Goal: Task Accomplishment & Management: Manage account settings

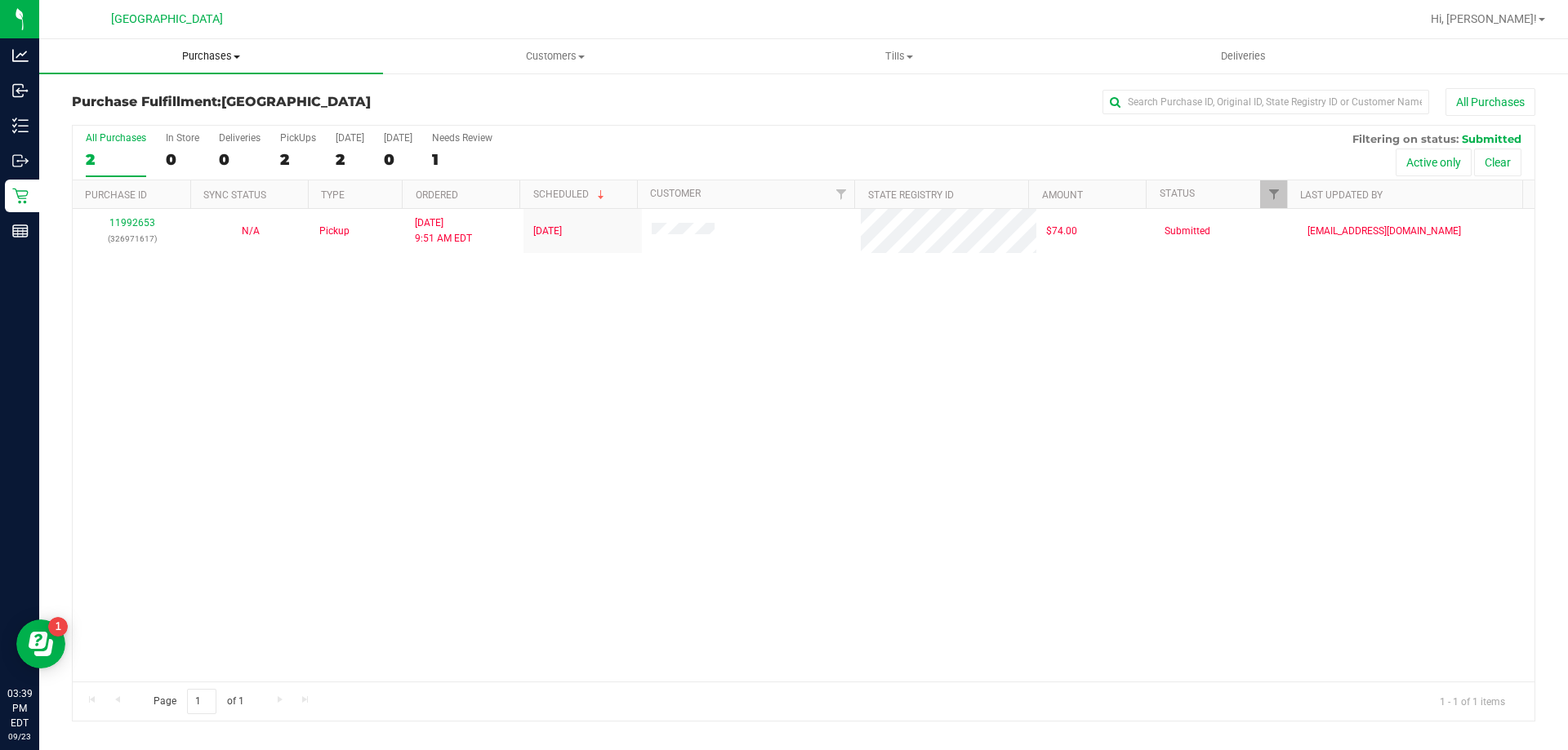
click at [209, 49] on span "Purchases" at bounding box center [211, 57] width 344 height 15
click at [102, 117] on span "Fulfillment" at bounding box center [90, 117] width 102 height 14
click at [891, 45] on uib-tab-heading "Tills Manage tills Reconcile e-payments" at bounding box center [898, 56] width 342 height 32
click at [843, 100] on li "Manage tills" at bounding box center [898, 99] width 344 height 20
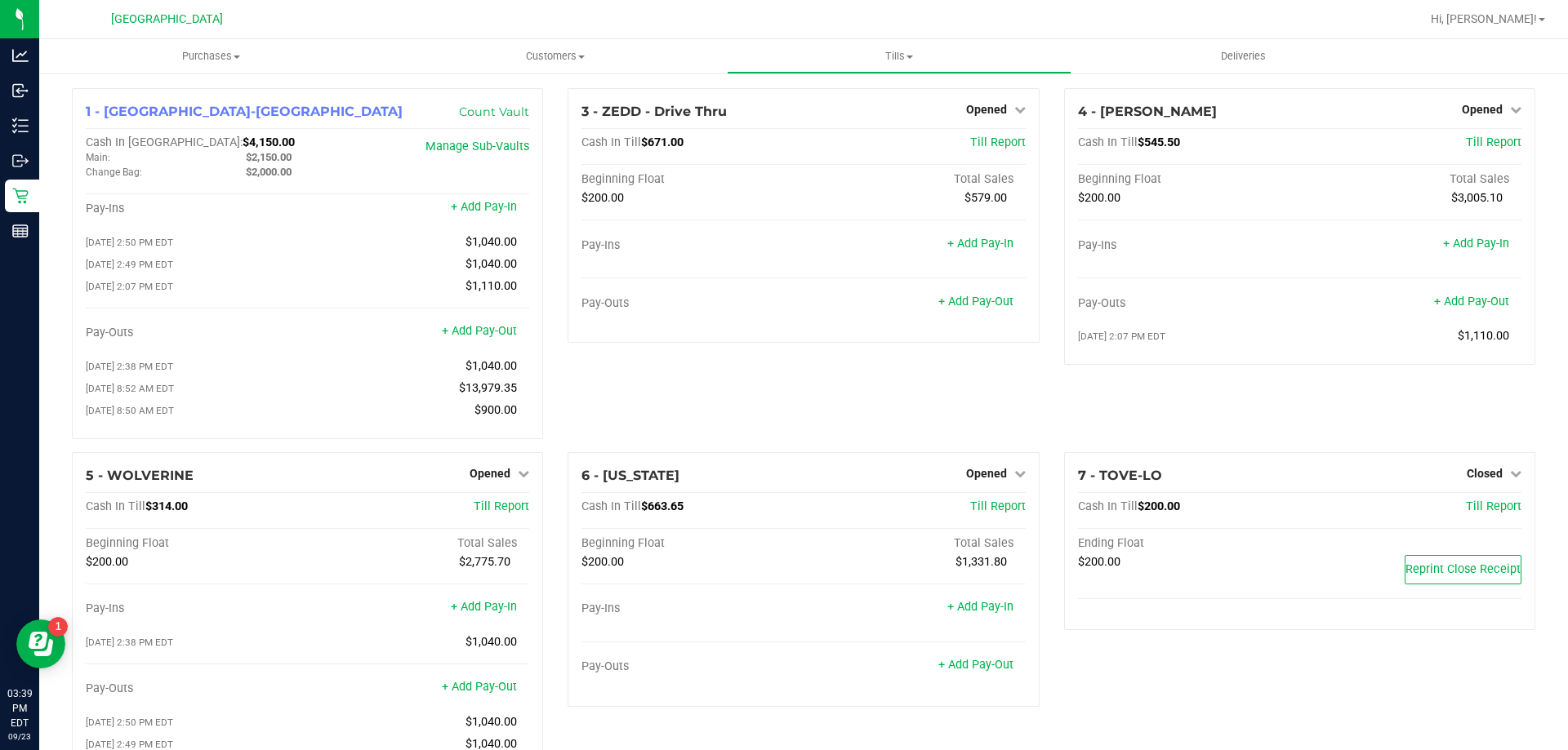
click at [553, 350] on div "1 - Palm Coast-Vault Count Vault Cash In Vault: $4,150.00 Main: $2,150.00 Chang…" at bounding box center [804, 571] width 1487 height 966
click at [207, 58] on span "Purchases" at bounding box center [211, 57] width 344 height 15
click at [81, 120] on span "Fulfillment" at bounding box center [90, 117] width 102 height 14
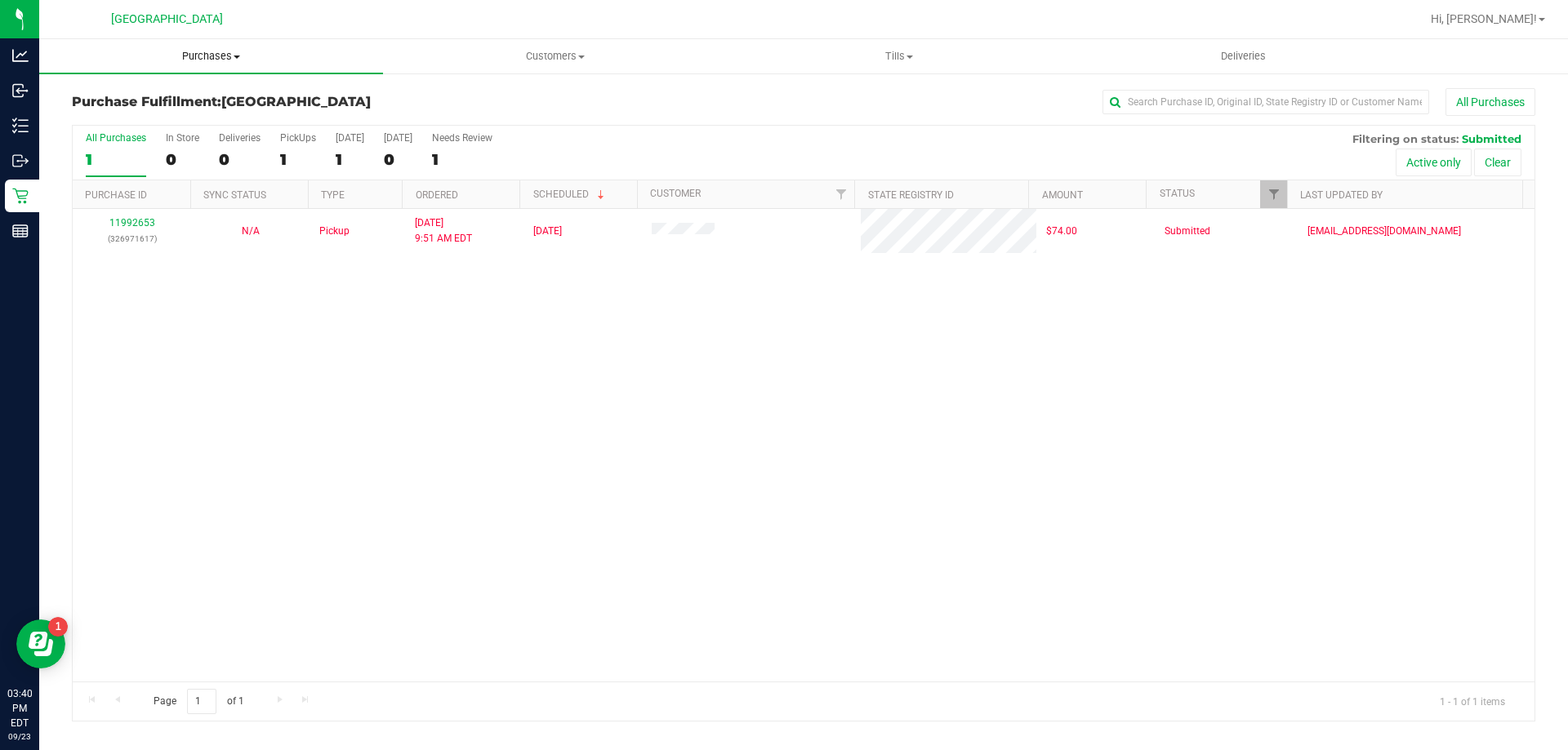
click at [207, 60] on span "Purchases" at bounding box center [211, 57] width 344 height 15
click at [115, 117] on span "Fulfillment" at bounding box center [90, 117] width 102 height 14
click at [211, 57] on span "Purchases" at bounding box center [211, 57] width 344 height 15
click at [82, 114] on span "Fulfillment" at bounding box center [90, 117] width 102 height 14
click at [903, 54] on span "Tills" at bounding box center [898, 57] width 342 height 15
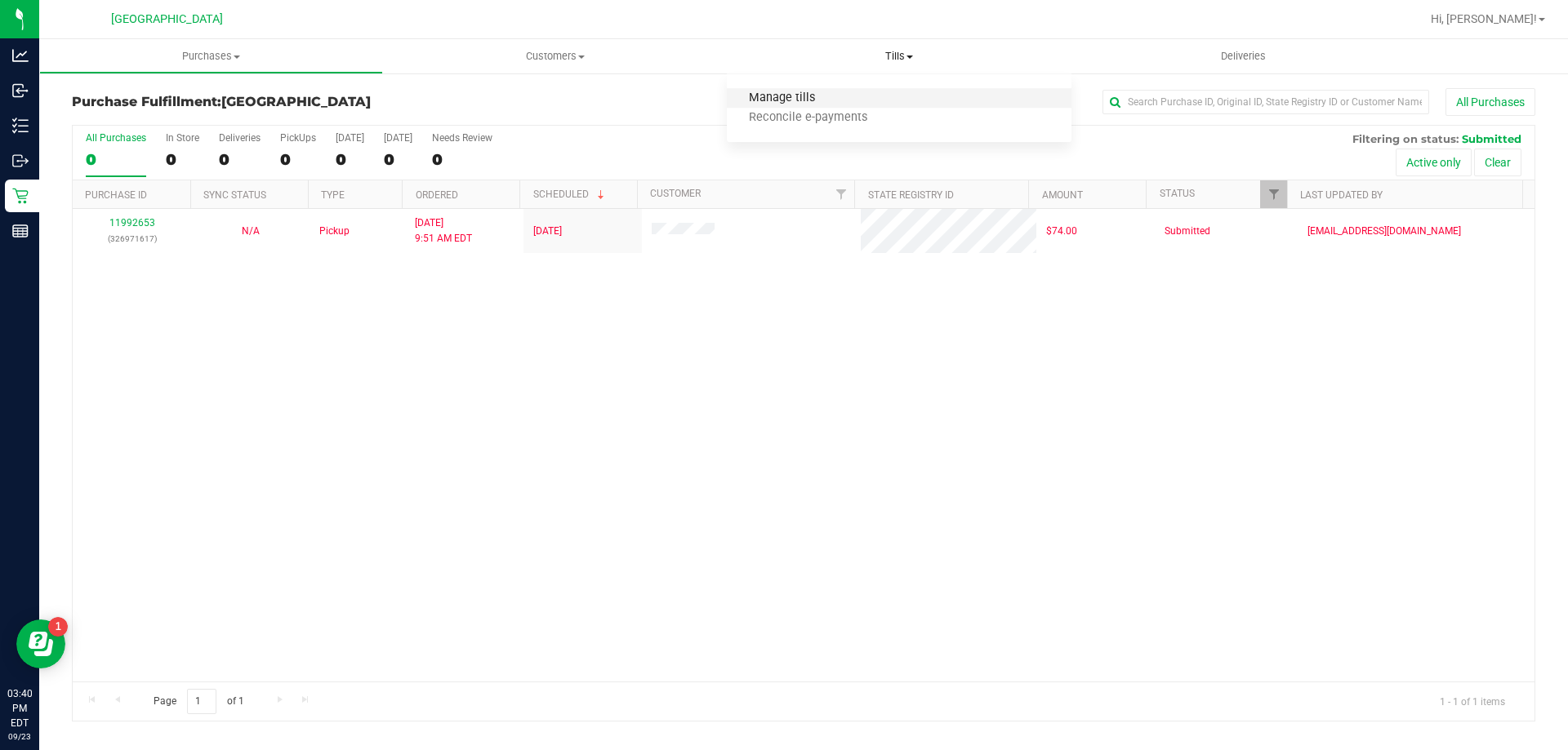
click at [794, 102] on span "Manage tills" at bounding box center [782, 98] width 110 height 14
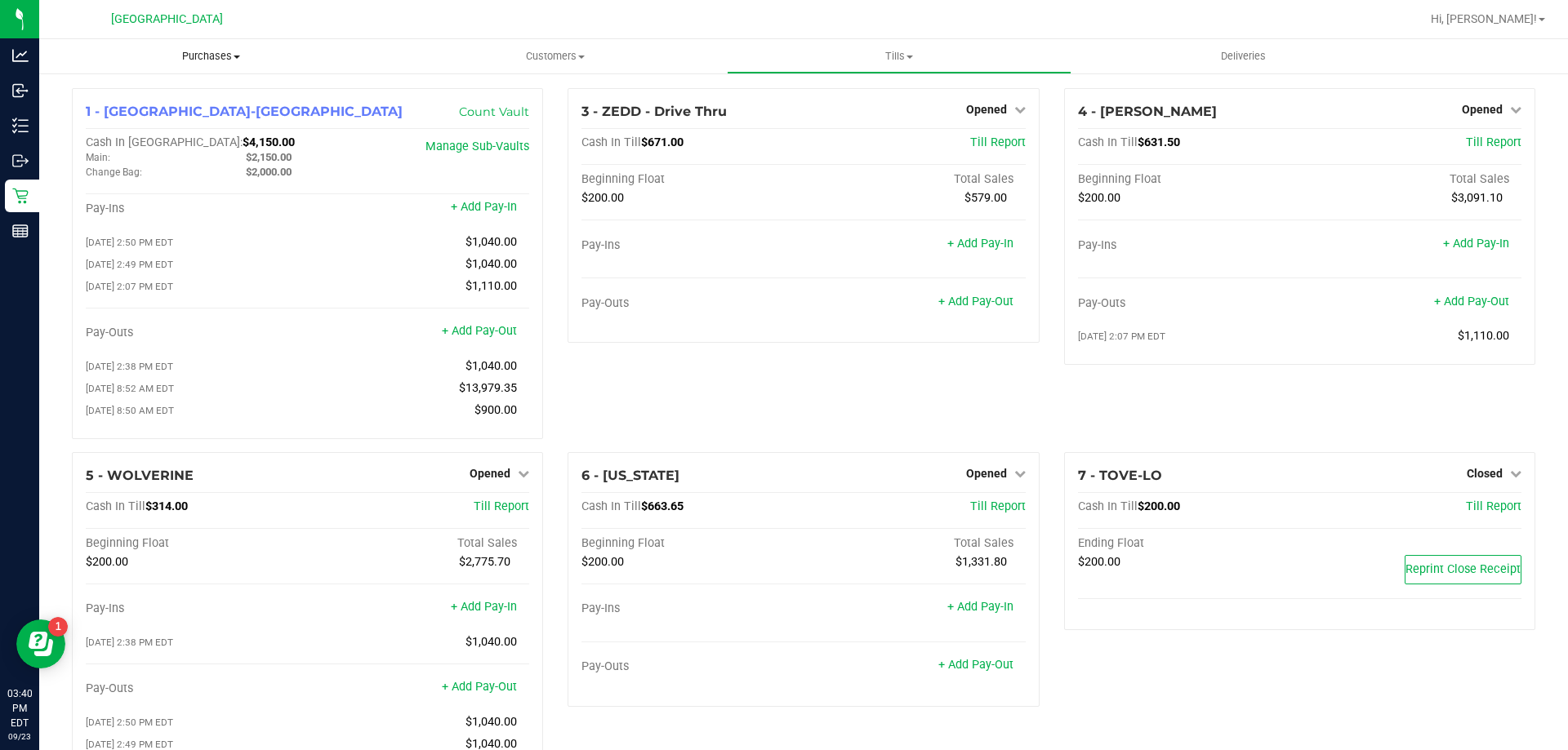
click at [208, 57] on span "Purchases" at bounding box center [211, 57] width 344 height 15
click at [91, 119] on span "Fulfillment" at bounding box center [90, 117] width 102 height 14
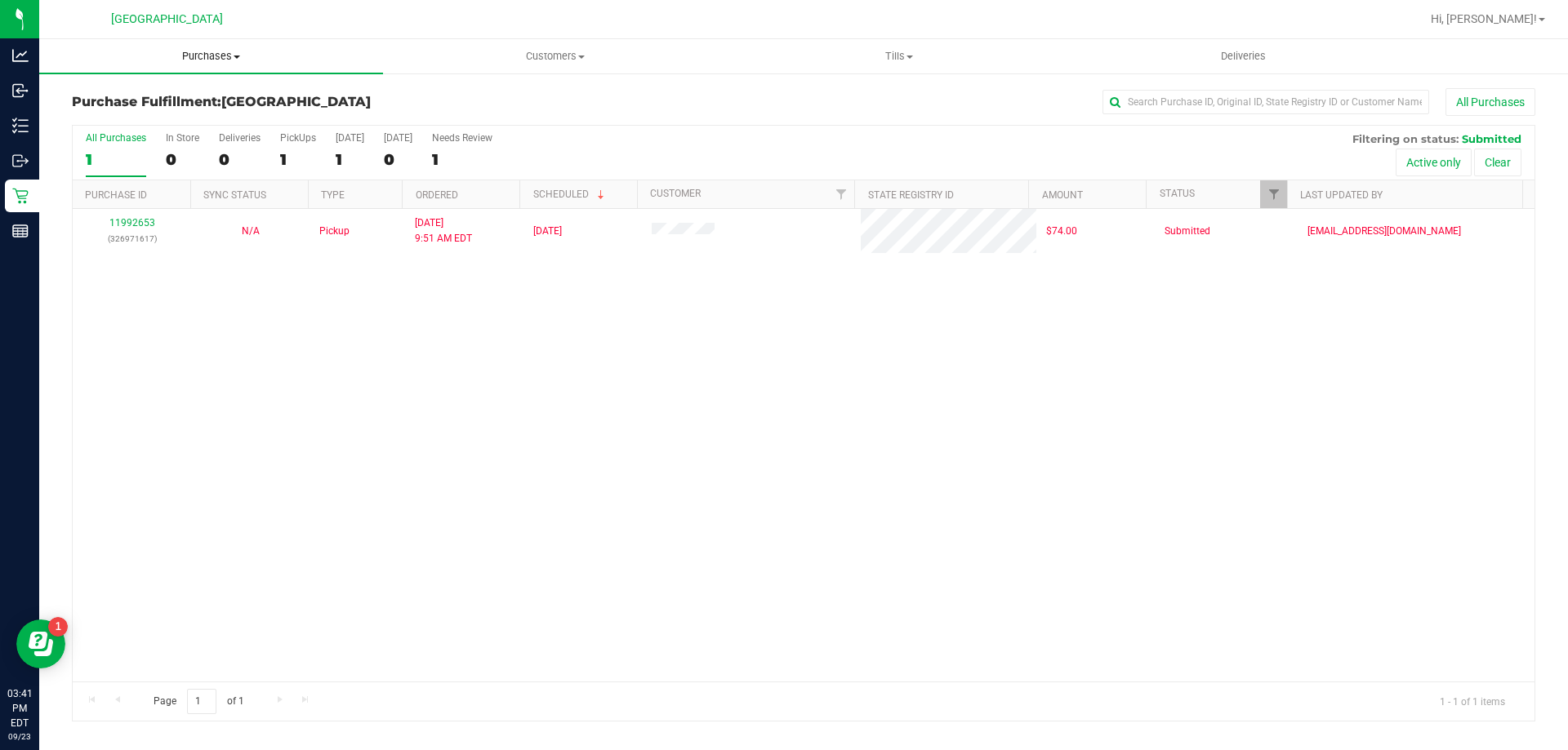
click at [196, 54] on span "Purchases" at bounding box center [211, 57] width 344 height 15
click at [106, 111] on span "Fulfillment" at bounding box center [90, 117] width 102 height 14
click at [895, 59] on span "Tills" at bounding box center [898, 57] width 342 height 15
click at [793, 102] on span "Manage tills" at bounding box center [782, 98] width 110 height 14
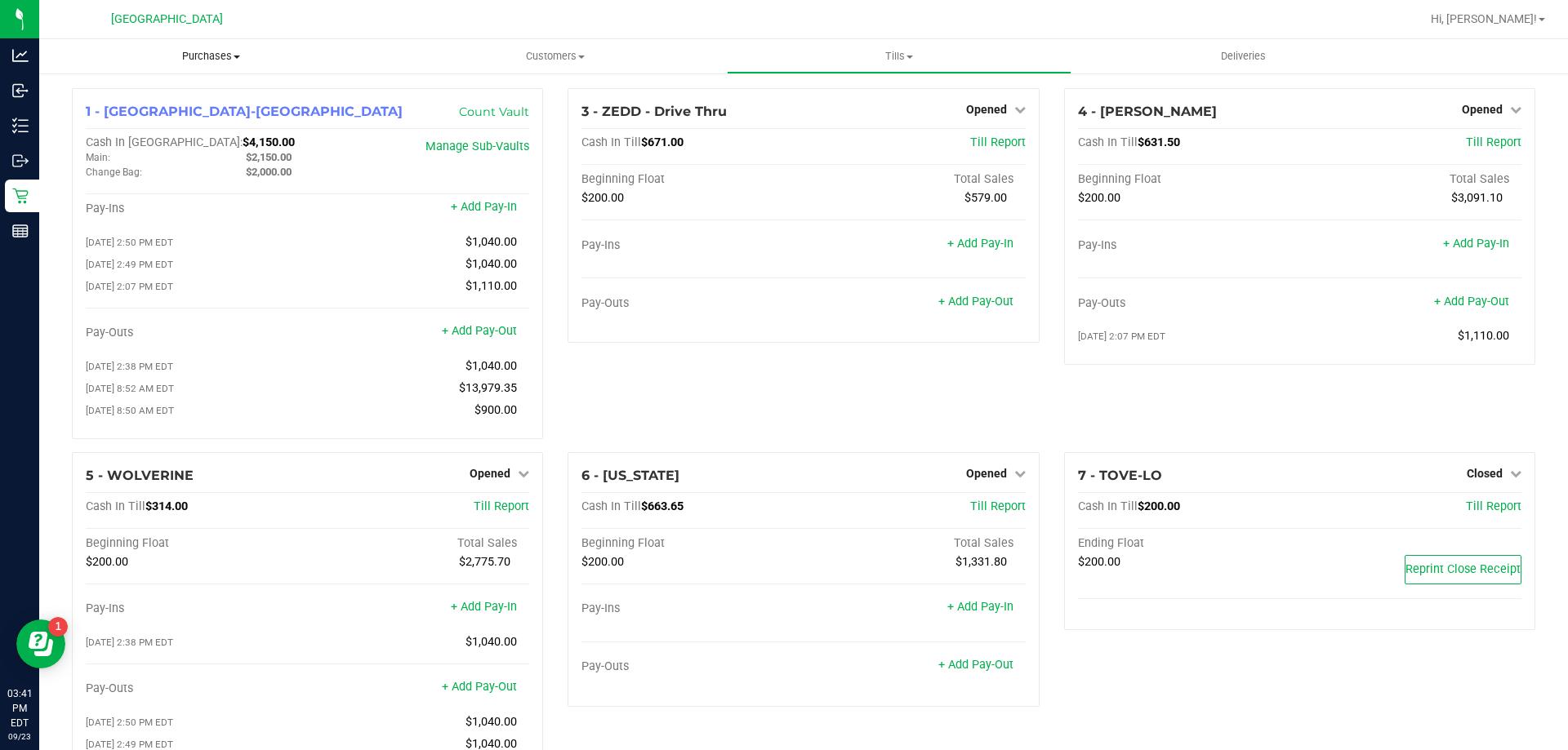
click at [216, 50] on span "Purchases" at bounding box center [211, 57] width 344 height 15
click at [90, 119] on span "Fulfillment" at bounding box center [90, 117] width 102 height 14
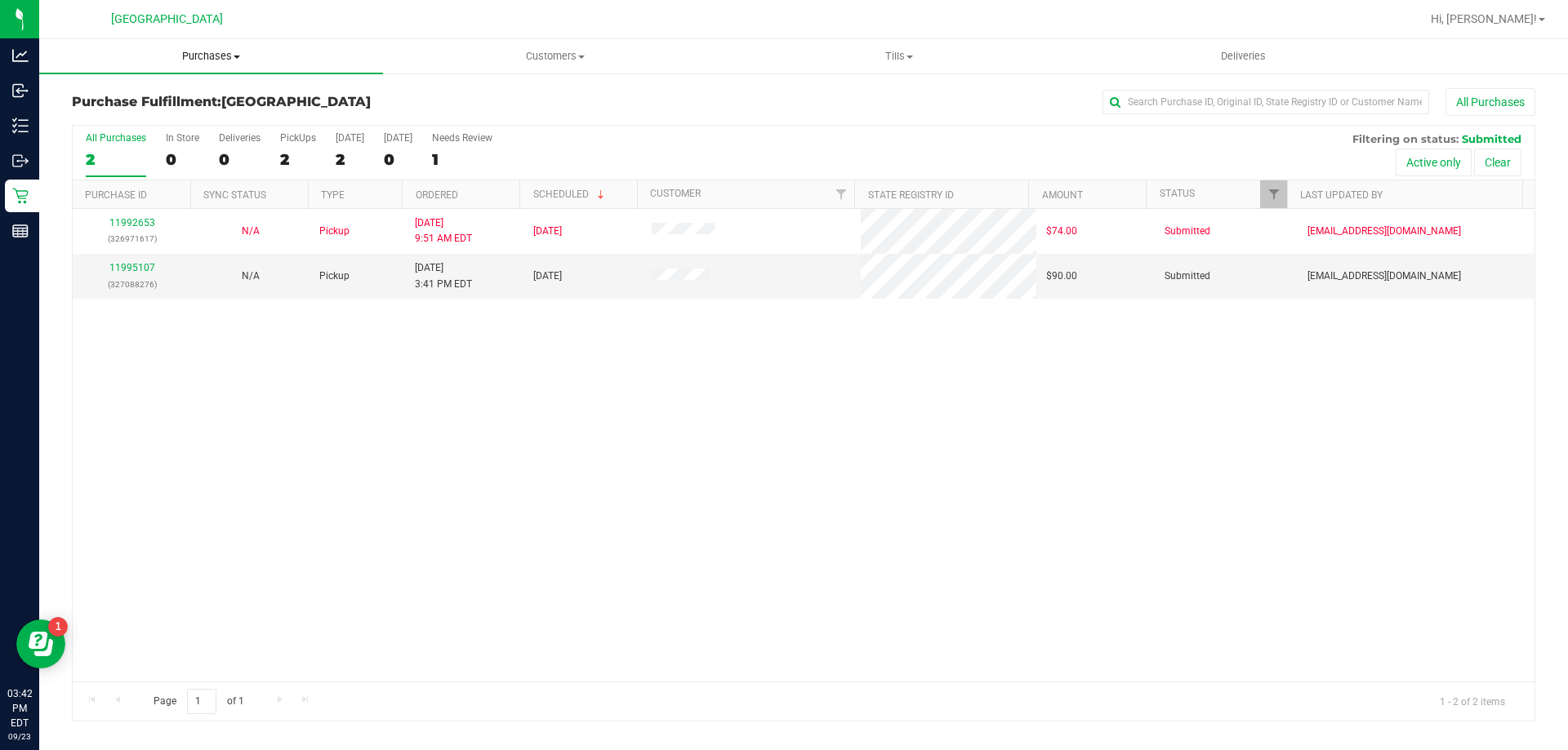
click at [207, 54] on span "Purchases" at bounding box center [211, 57] width 344 height 15
click at [90, 114] on span "Fulfillment" at bounding box center [90, 117] width 102 height 14
click at [228, 54] on span "Purchases" at bounding box center [211, 57] width 344 height 15
click at [112, 114] on span "Fulfillment" at bounding box center [90, 117] width 102 height 14
click at [133, 273] on div "11995107 (327088276)" at bounding box center [132, 276] width 99 height 31
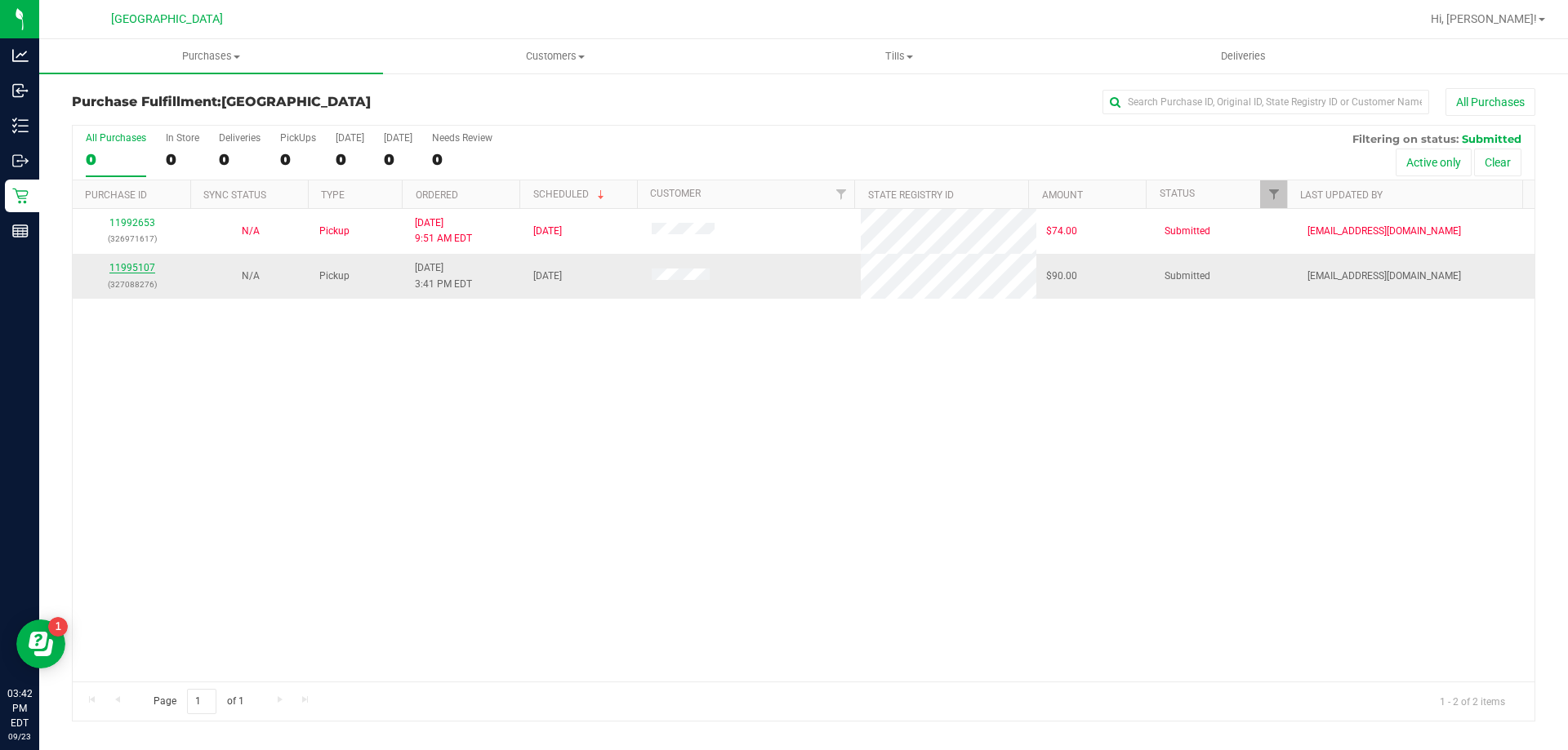
click at [127, 265] on link "11995107" at bounding box center [132, 268] width 46 height 12
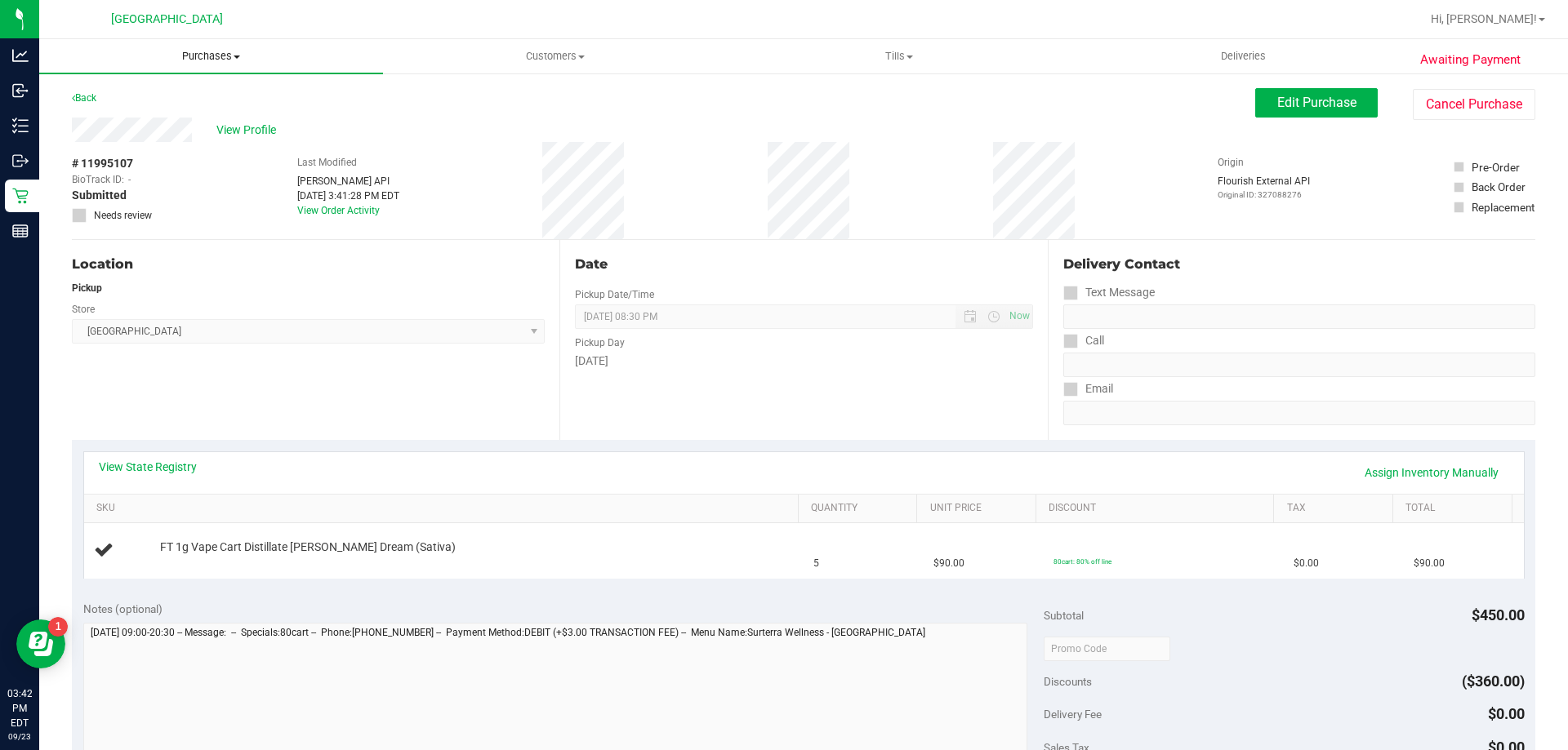
click at [213, 50] on span "Purchases" at bounding box center [211, 57] width 344 height 15
click at [121, 118] on span "Fulfillment" at bounding box center [90, 117] width 102 height 14
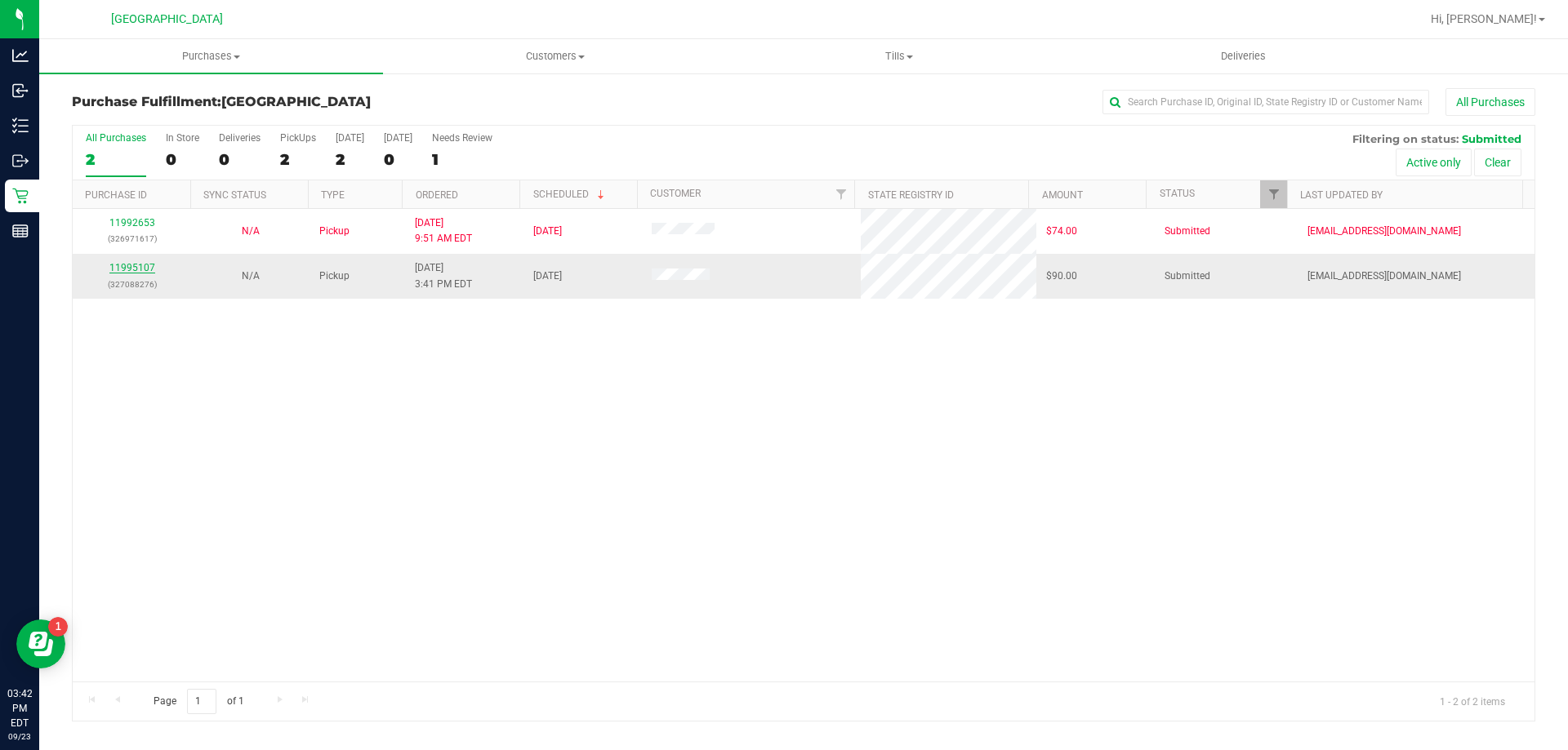
click at [132, 272] on link "11995107" at bounding box center [132, 268] width 46 height 12
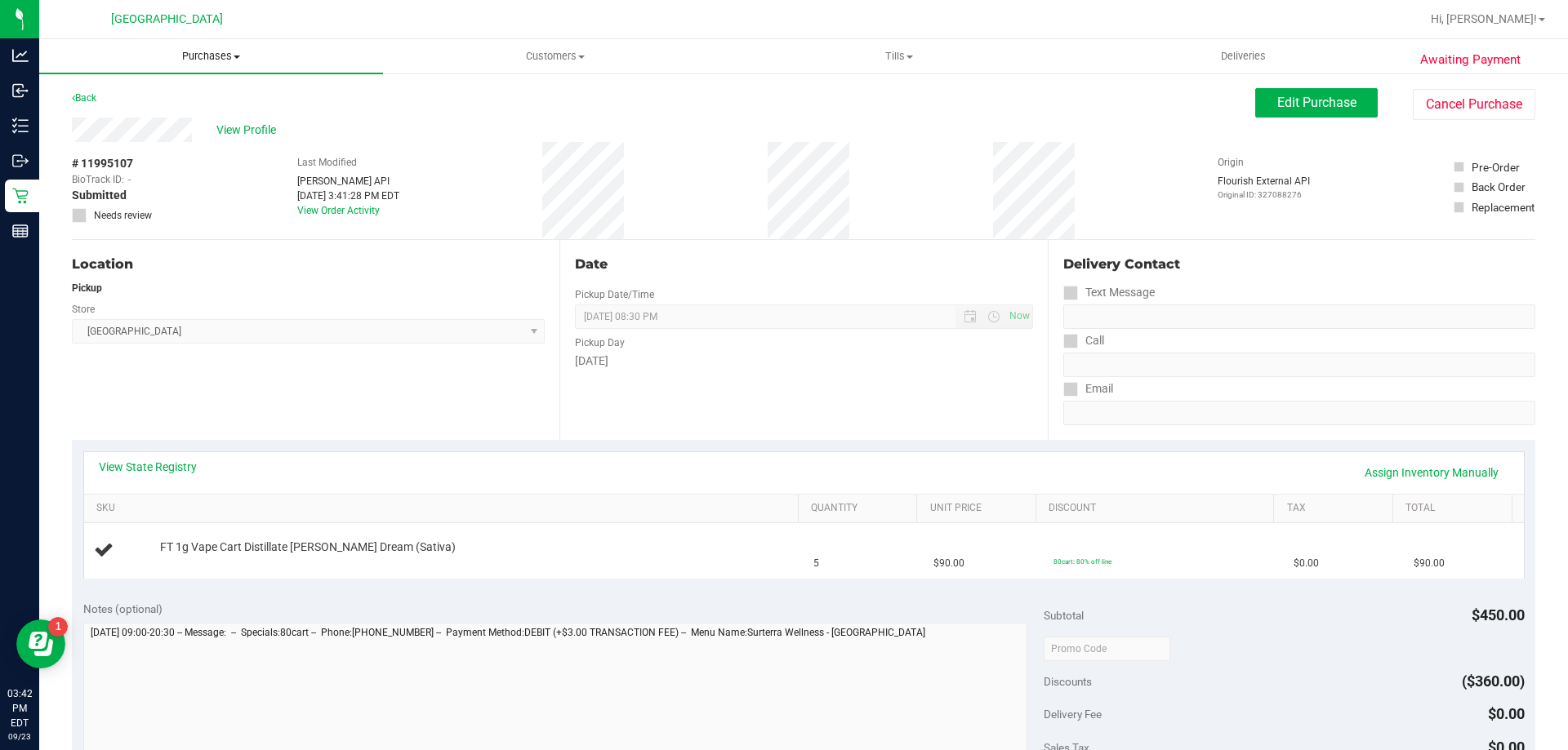
click at [204, 53] on span "Purchases" at bounding box center [211, 57] width 344 height 15
click at [121, 118] on span "Fulfillment" at bounding box center [90, 117] width 102 height 14
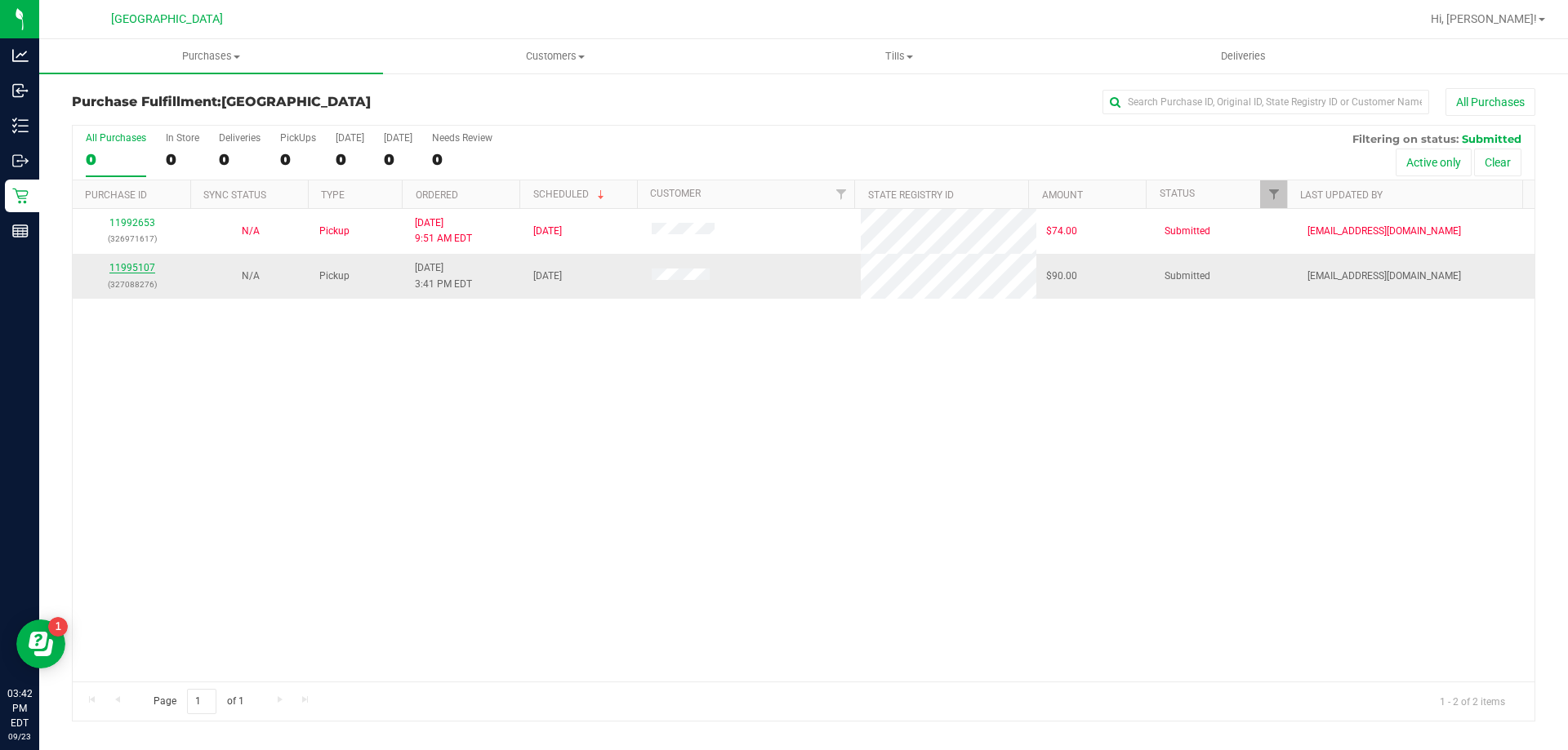
click at [130, 267] on link "11995107" at bounding box center [132, 268] width 46 height 12
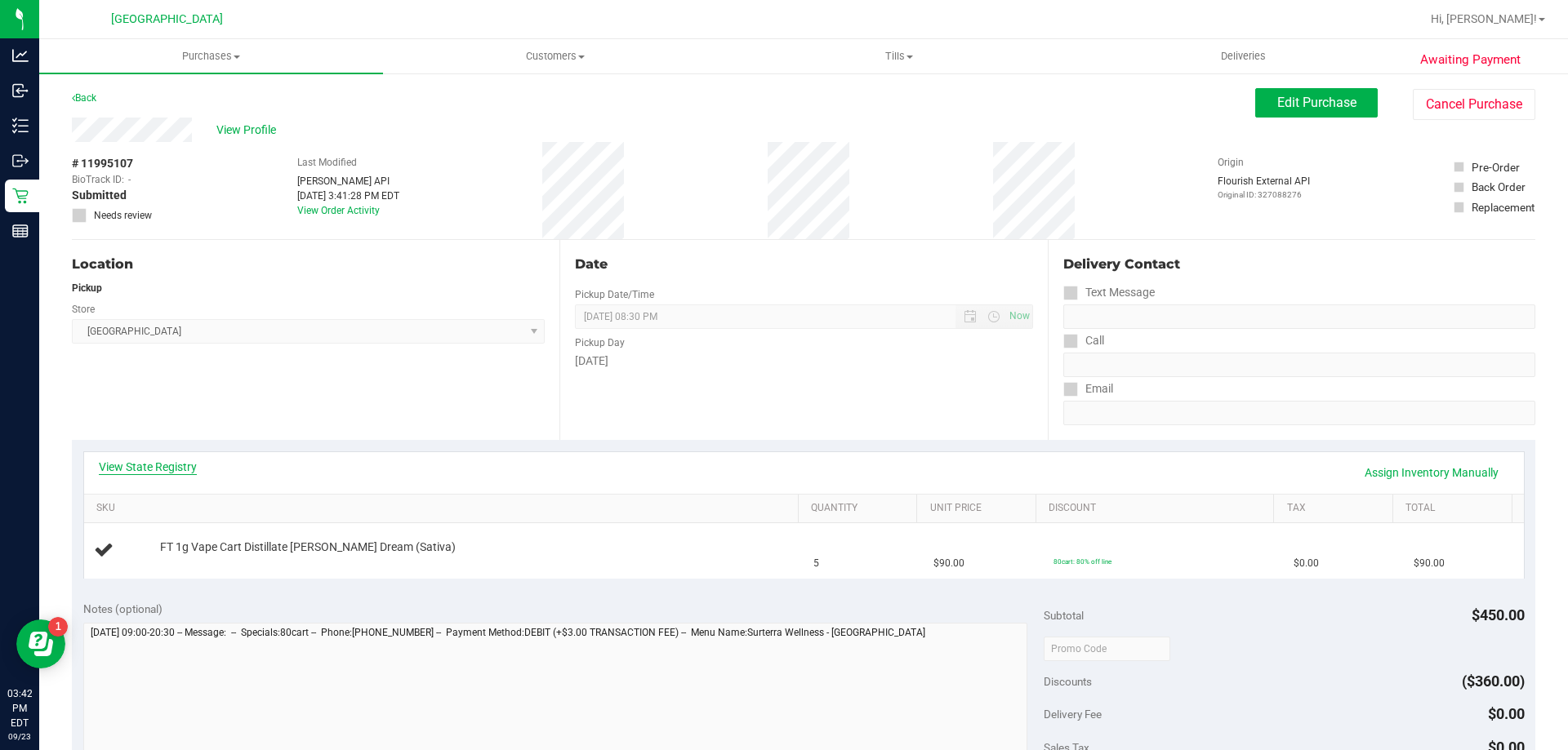
click at [149, 466] on link "View State Registry" at bounding box center [148, 467] width 98 height 17
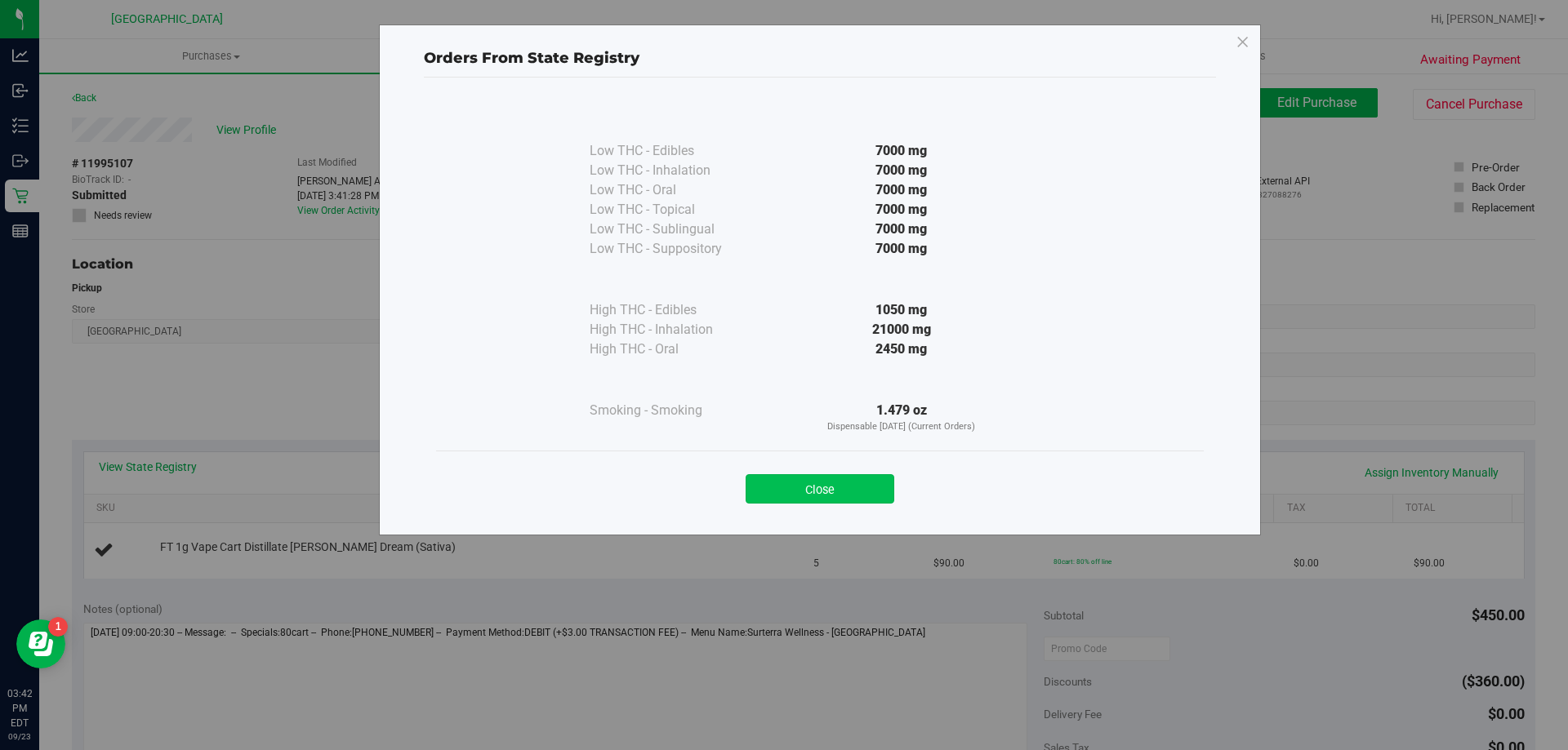
click at [820, 498] on button "Close" at bounding box center [819, 489] width 148 height 29
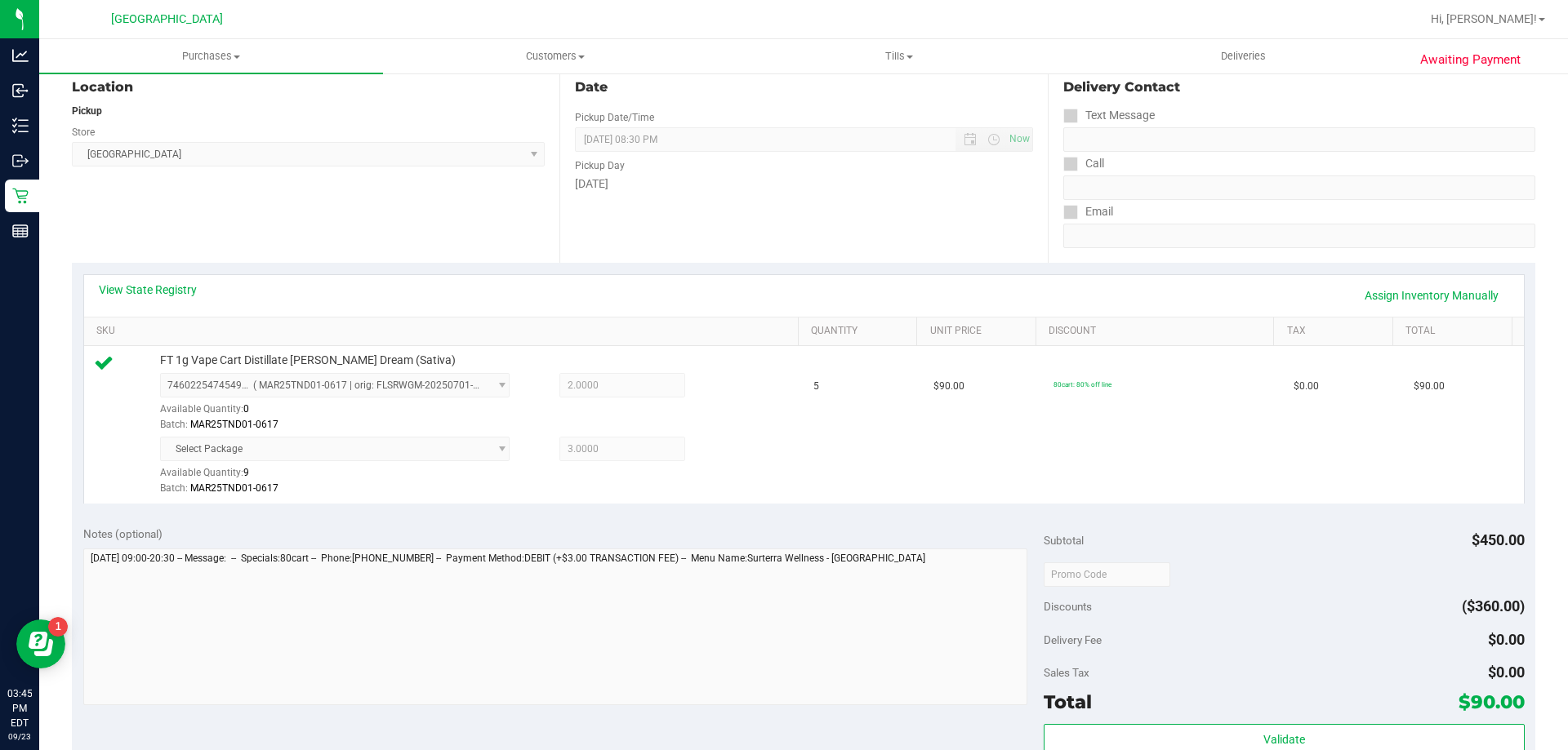
scroll to position [326, 0]
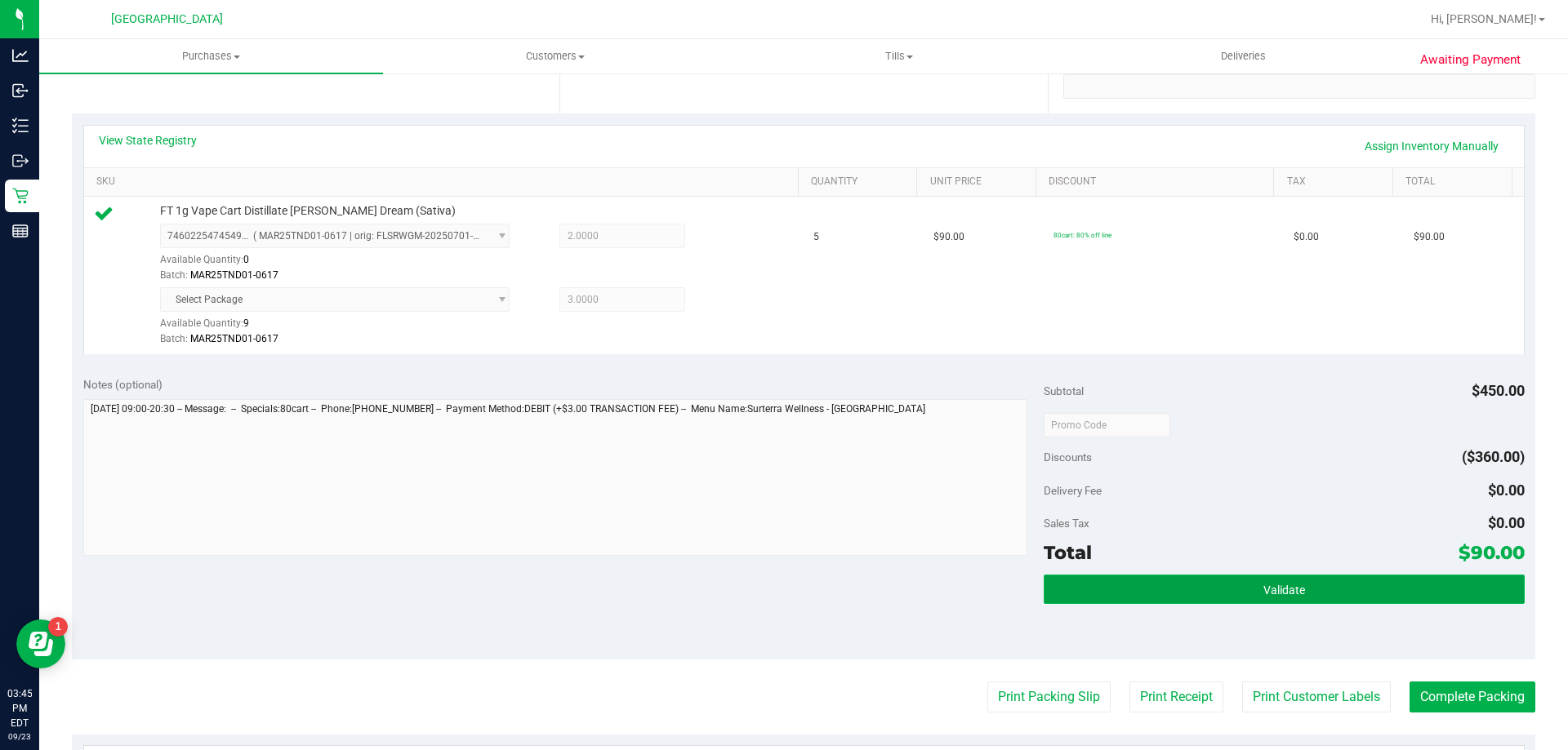
click at [1140, 598] on button "Validate" at bounding box center [1283, 589] width 480 height 29
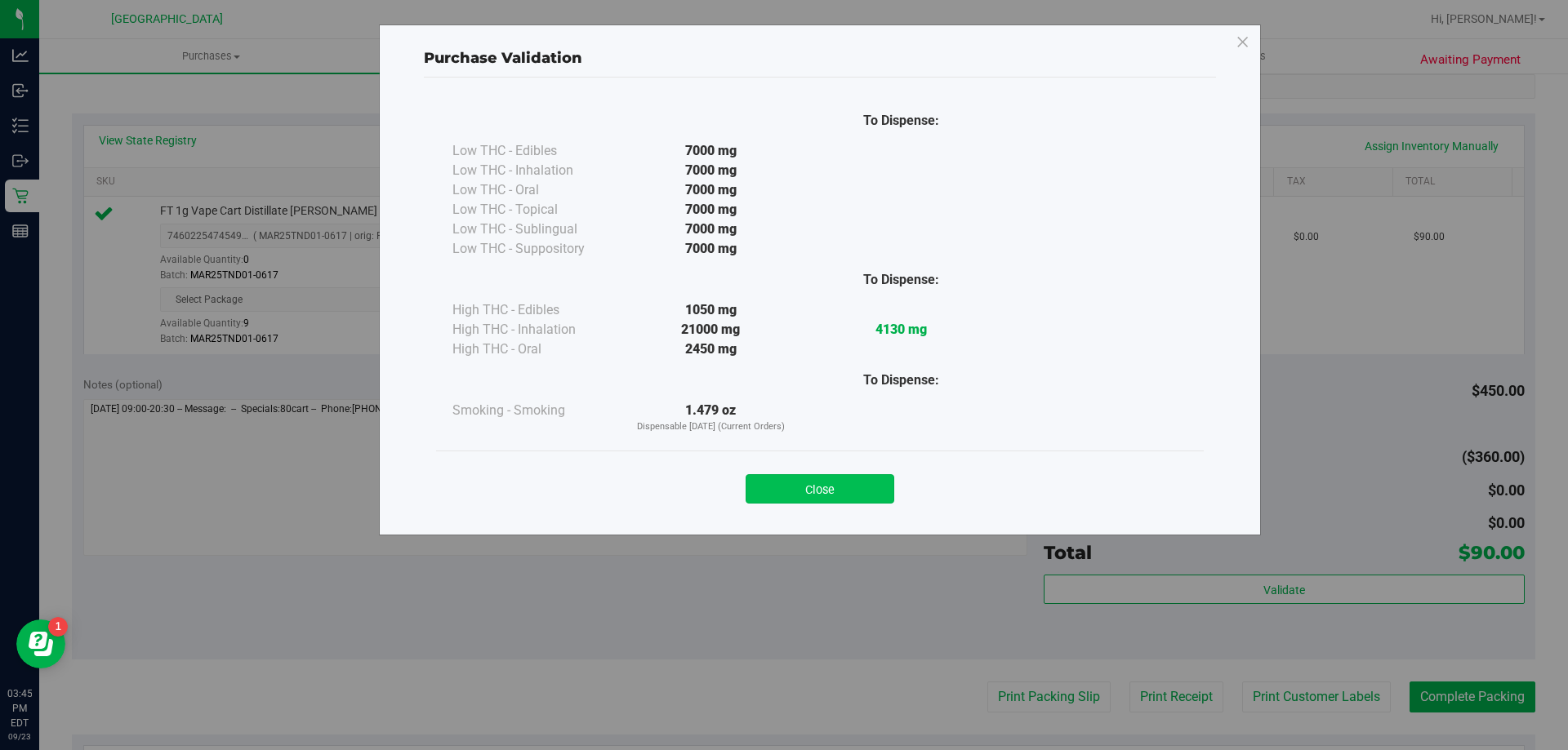
click at [794, 488] on button "Close" at bounding box center [819, 489] width 148 height 29
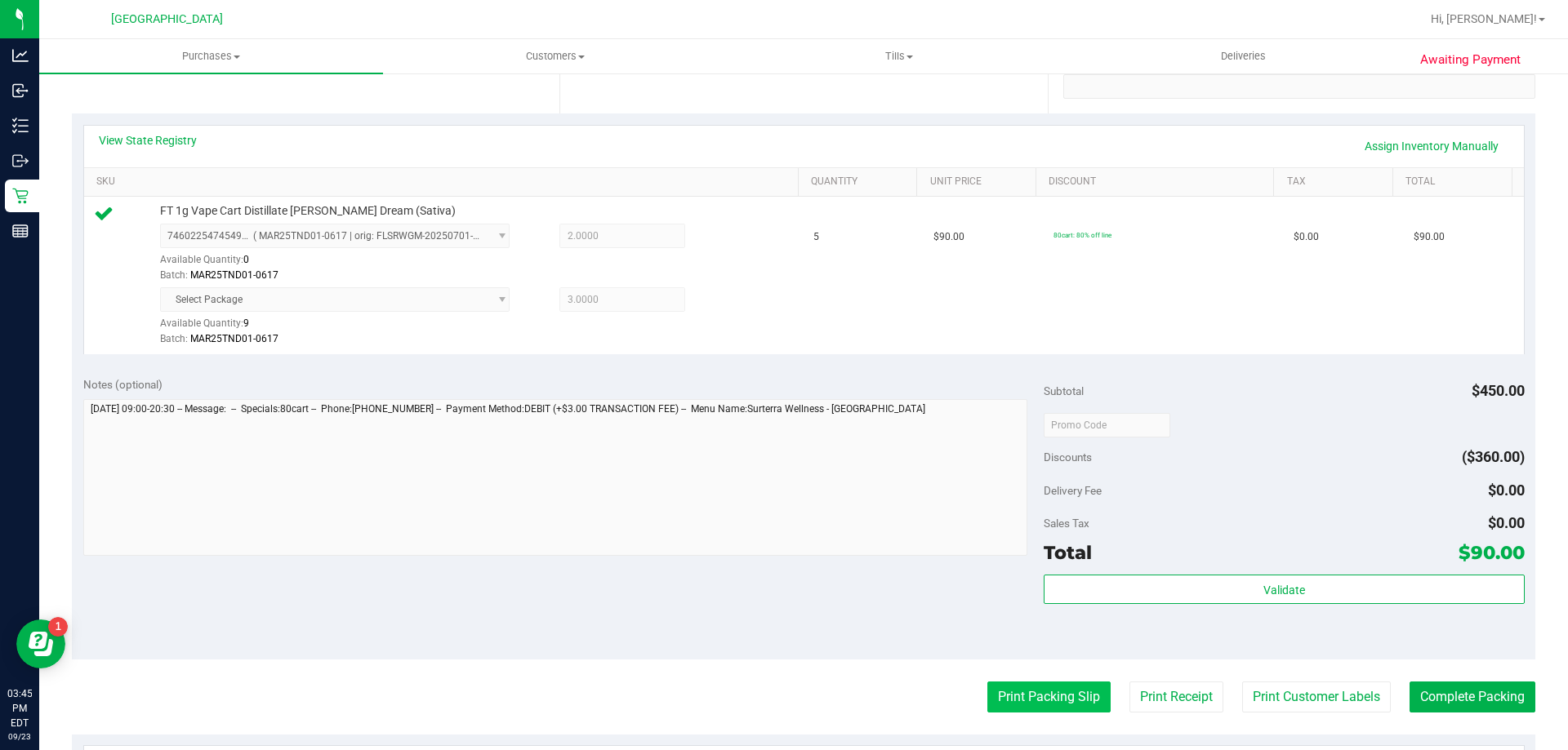
click at [1022, 706] on button "Print Packing Slip" at bounding box center [1048, 697] width 123 height 31
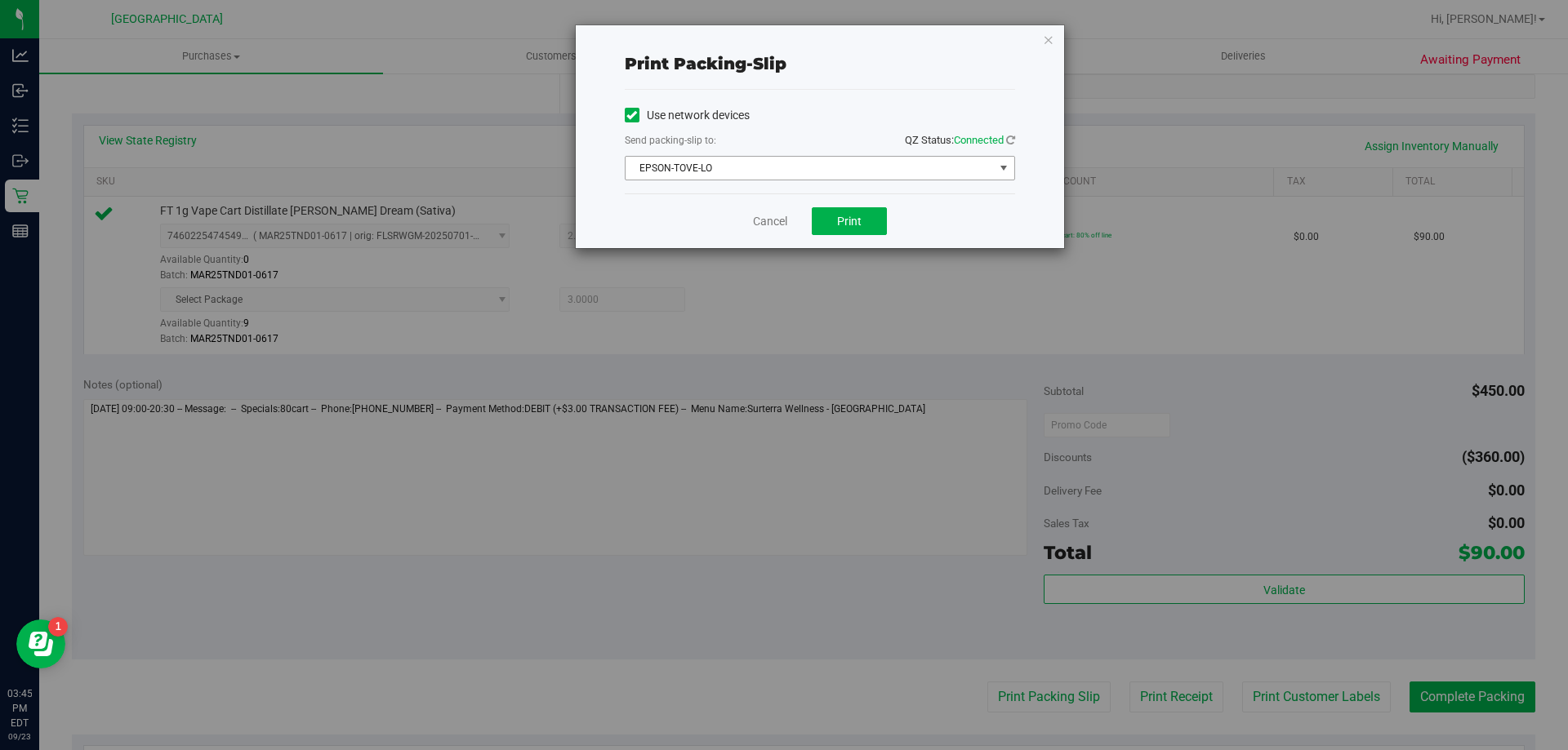
click at [851, 180] on span "EPSON-TOVE-LO" at bounding box center [819, 167] width 391 height 24
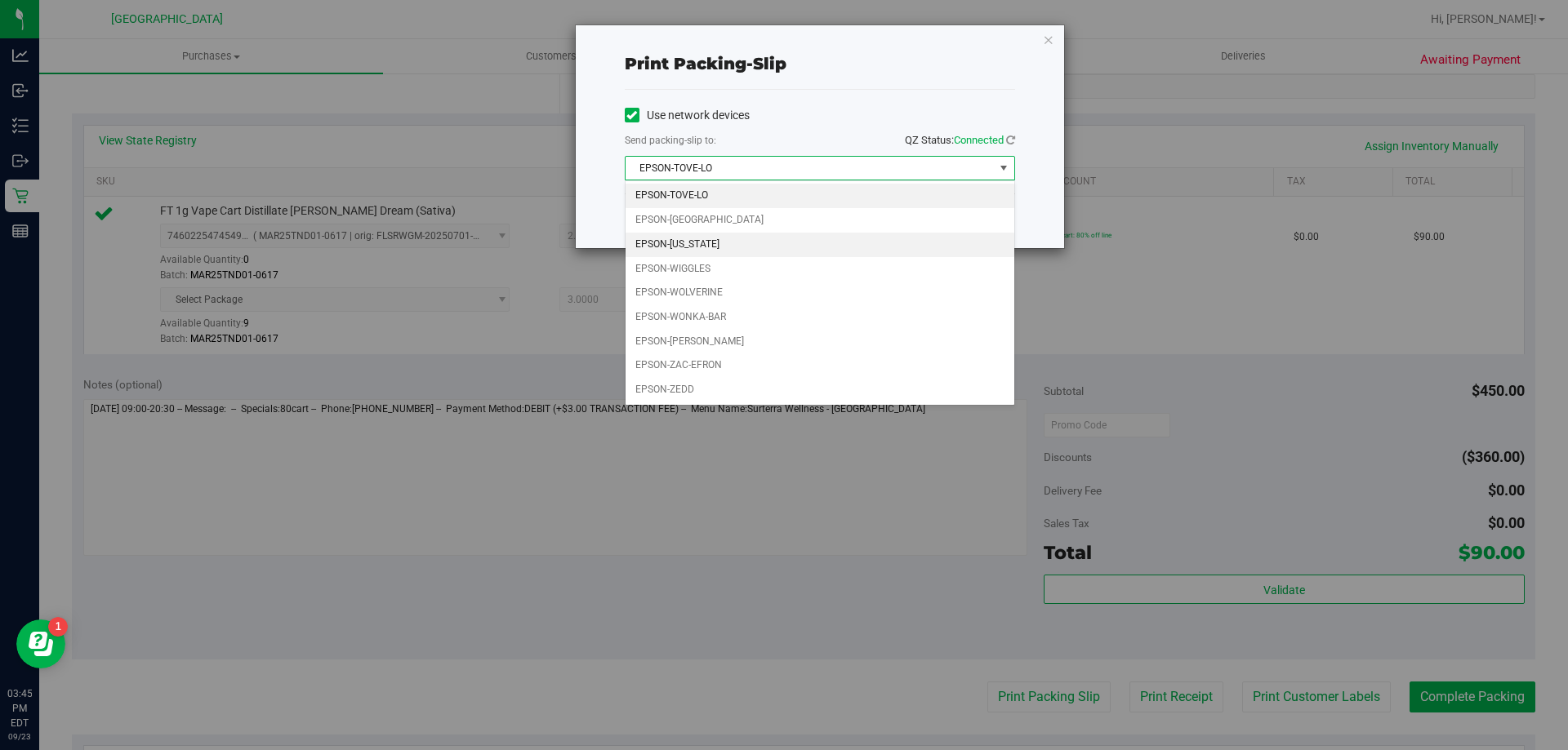
click at [715, 239] on li "EPSON-[US_STATE]" at bounding box center [819, 244] width 389 height 24
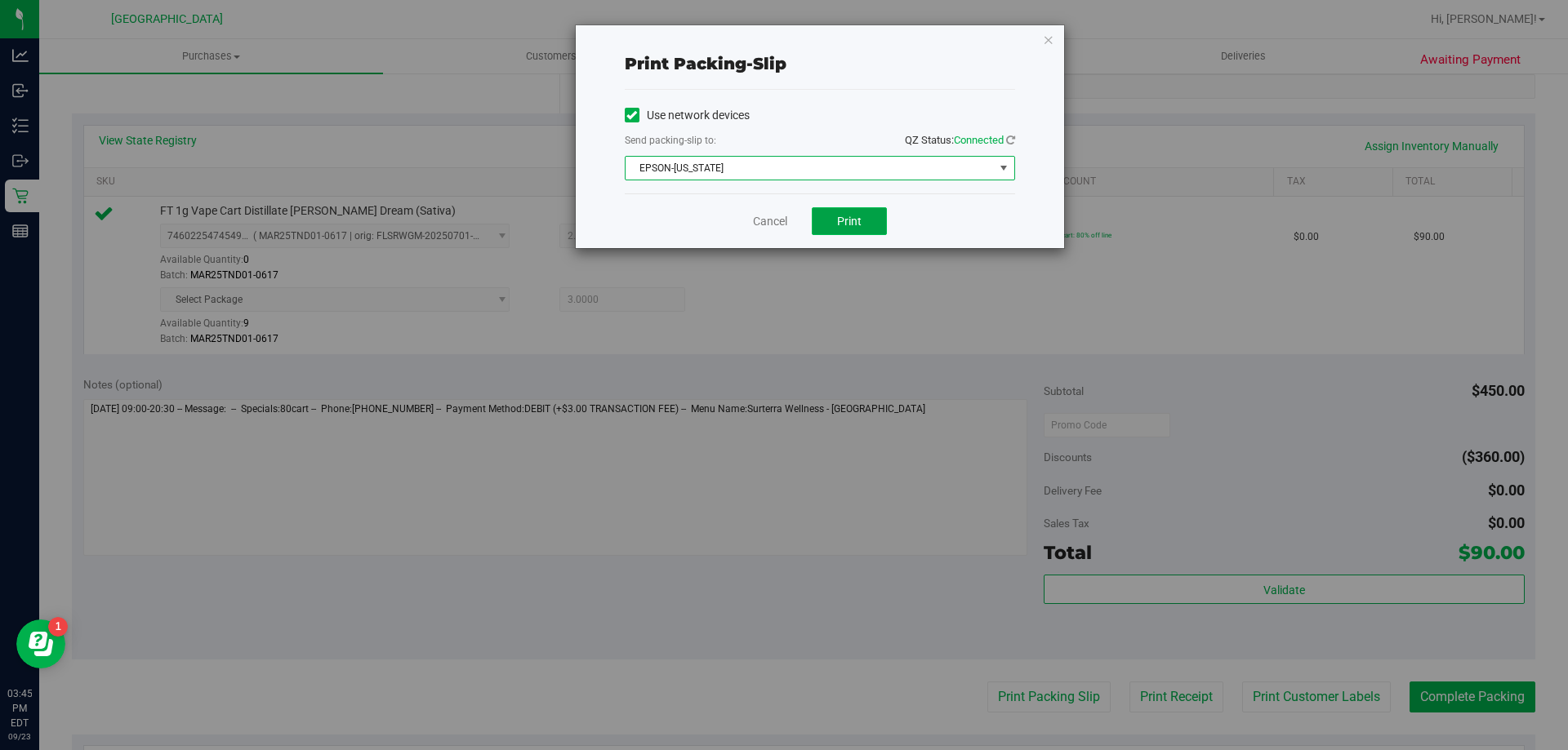
click at [863, 220] on button "Print" at bounding box center [849, 221] width 75 height 27
click at [1051, 47] on icon "button" at bounding box center [1048, 39] width 12 height 20
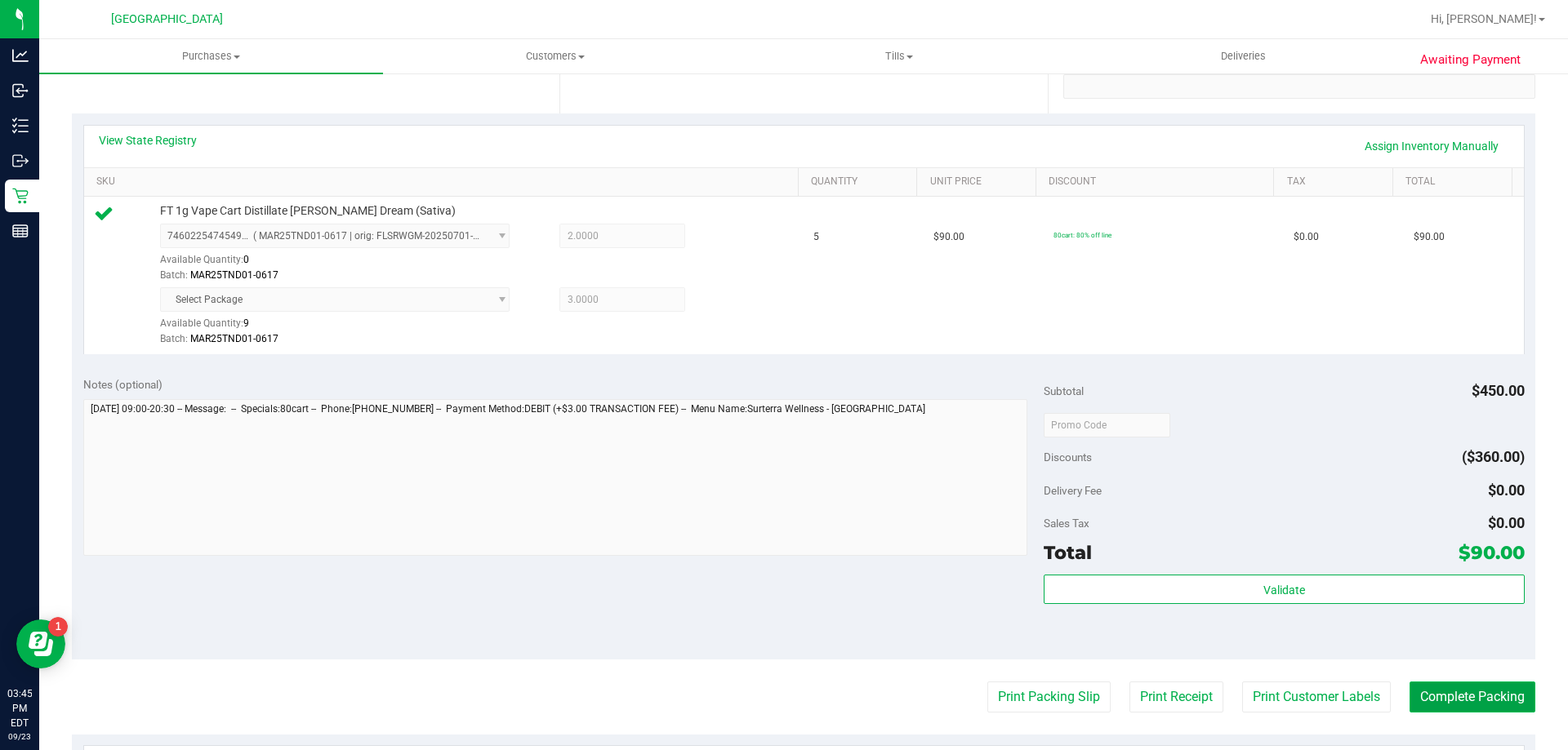
click at [1472, 704] on button "Complete Packing" at bounding box center [1471, 697] width 126 height 31
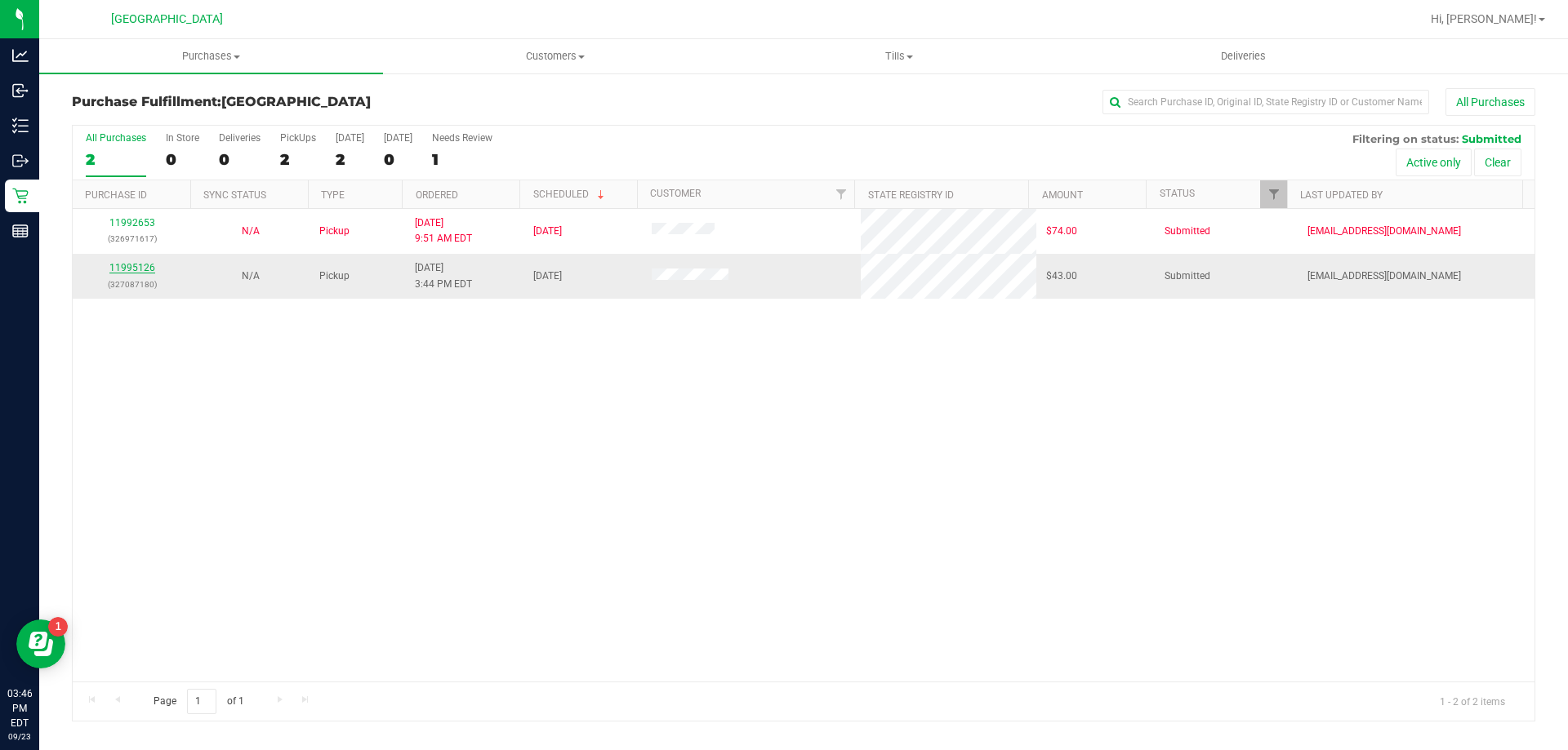
click at [131, 271] on link "11995126" at bounding box center [132, 268] width 46 height 12
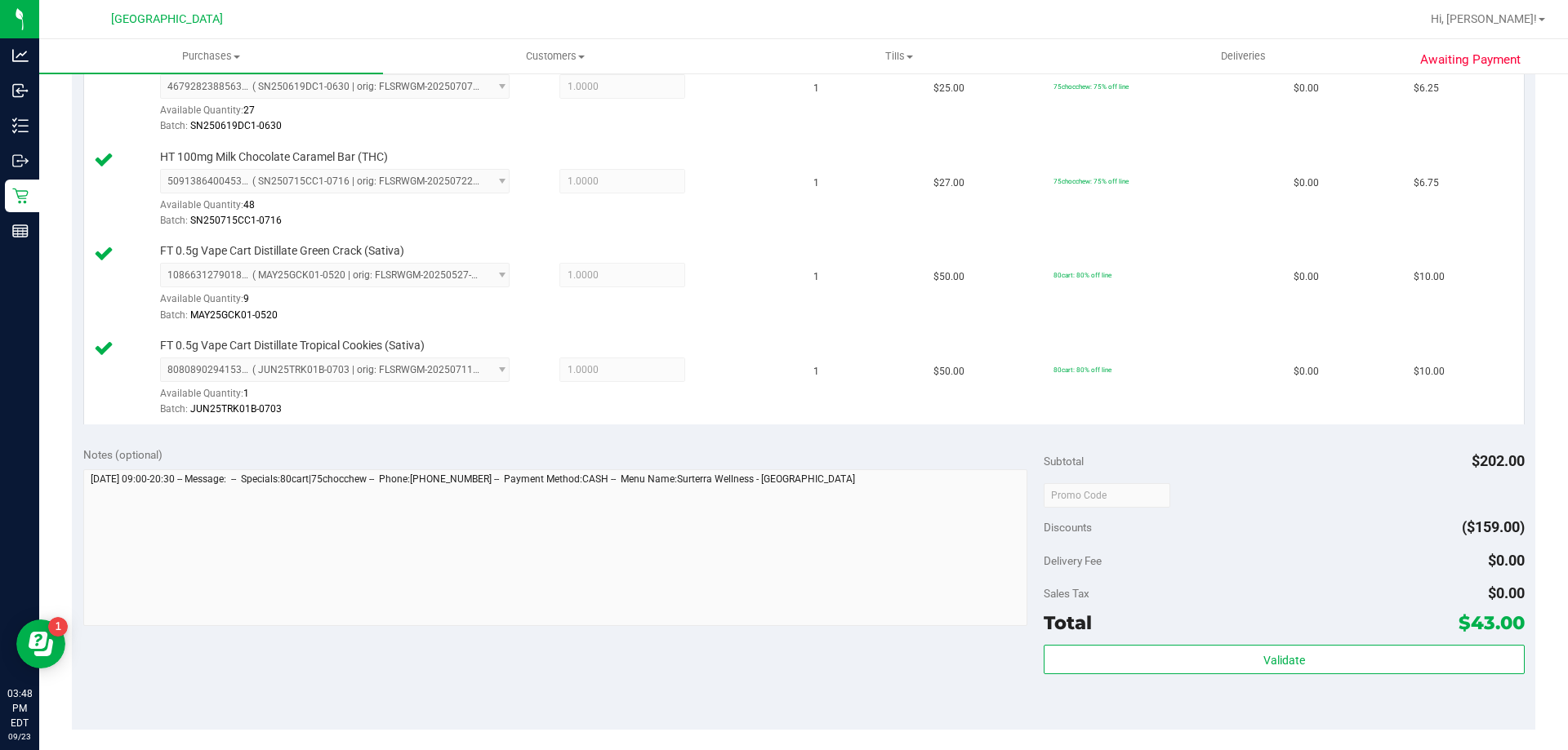
scroll to position [571, 0]
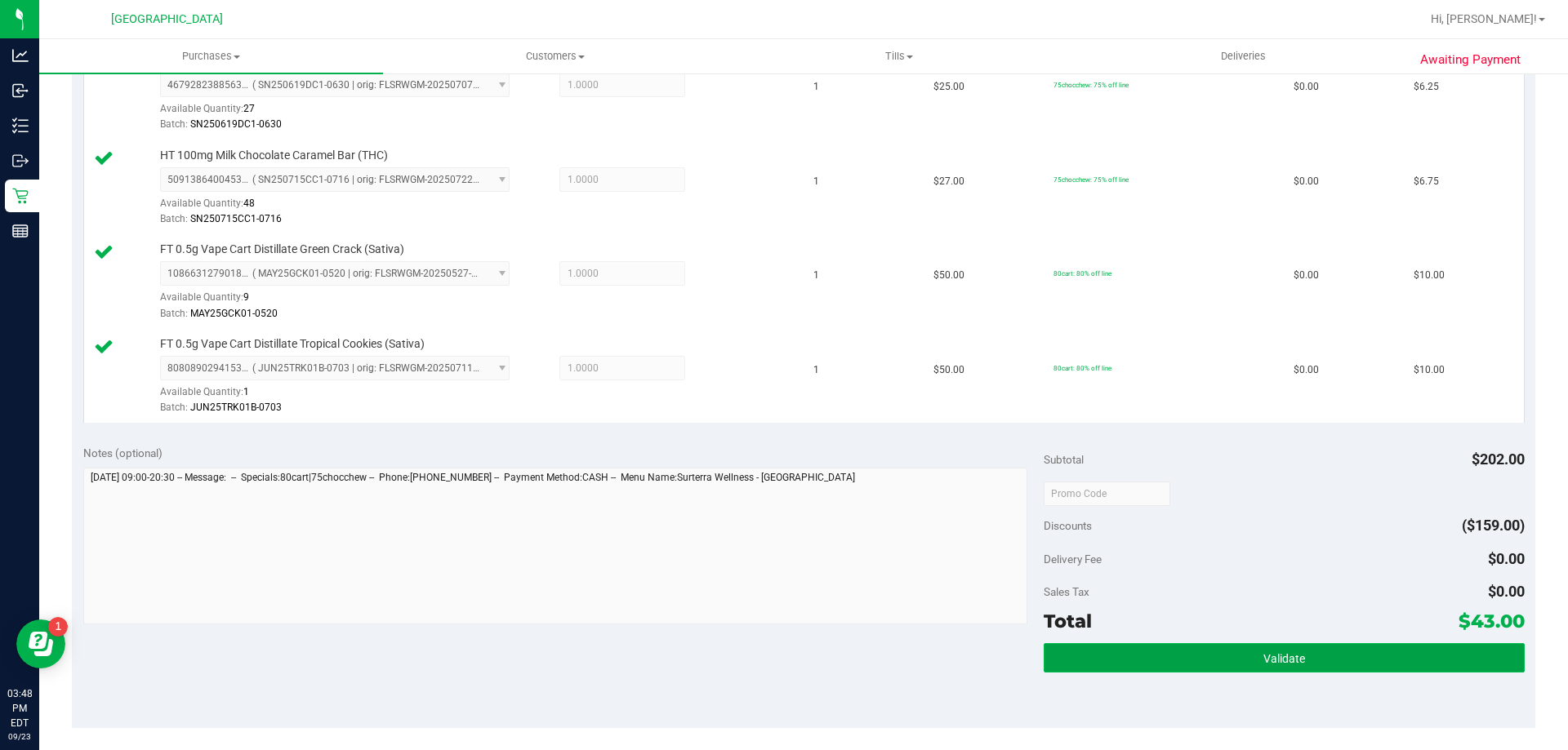
click at [1227, 665] on button "Validate" at bounding box center [1283, 658] width 480 height 29
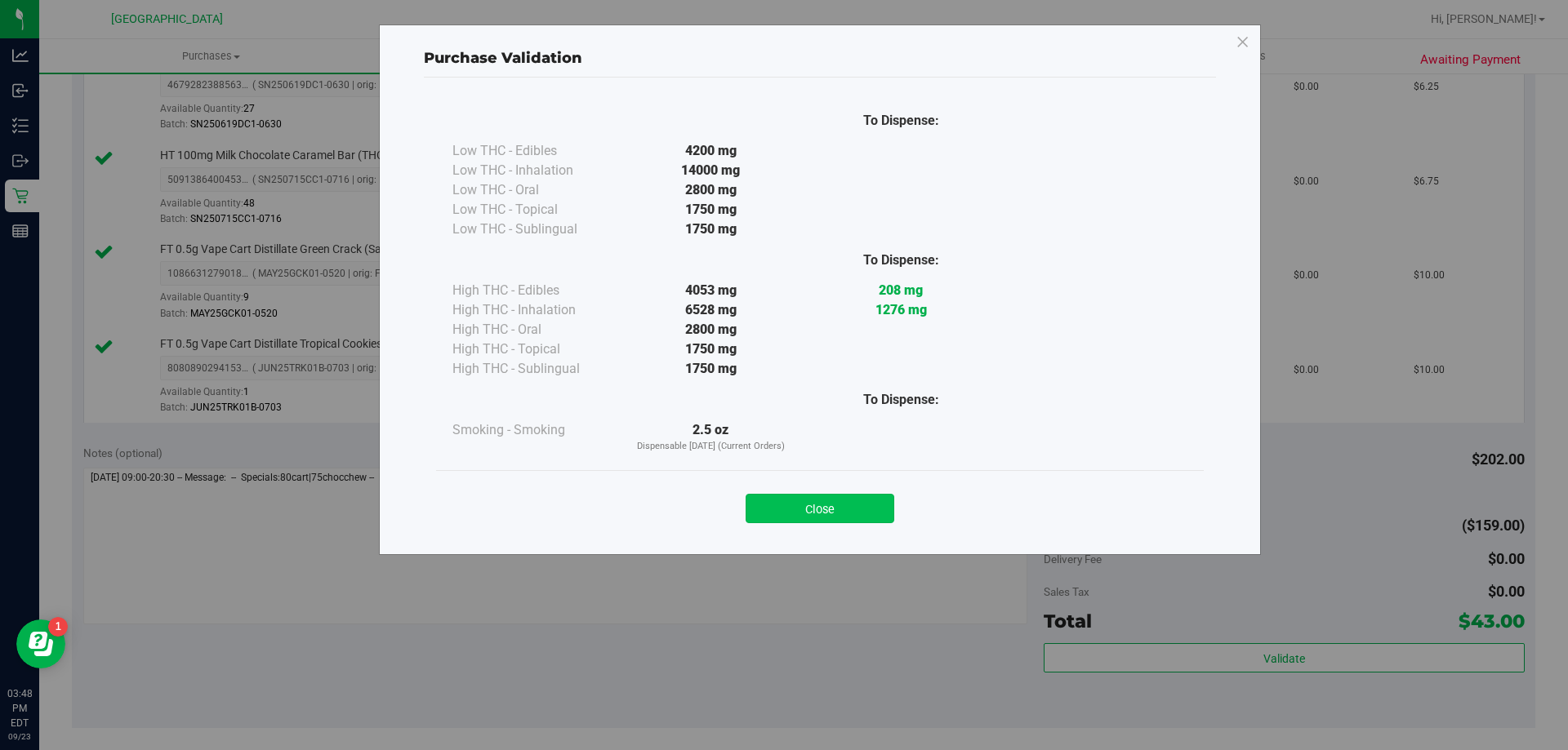
click at [876, 509] on button "Close" at bounding box center [819, 508] width 148 height 29
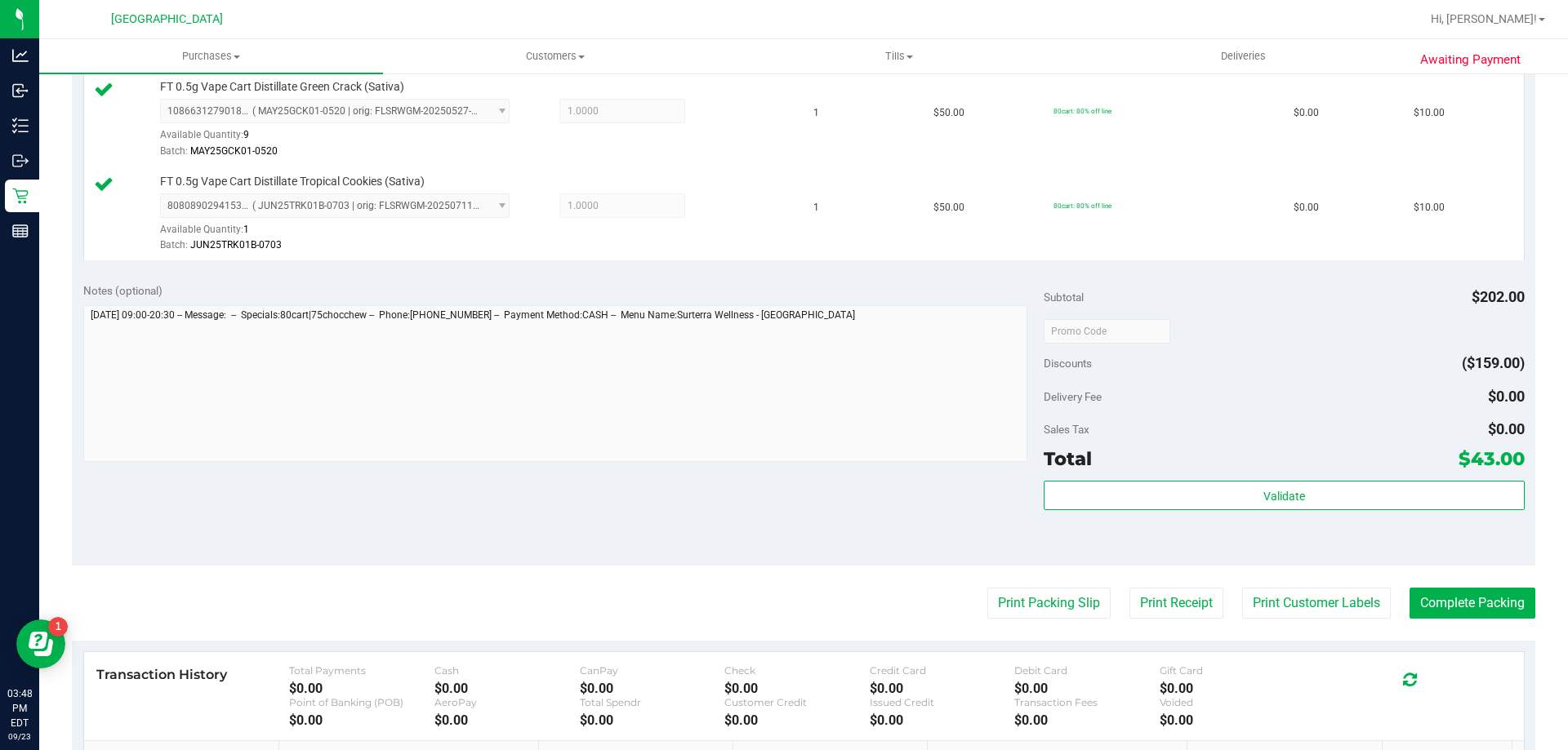
scroll to position [734, 0]
click at [1013, 599] on button "Print Packing Slip" at bounding box center [1048, 602] width 123 height 31
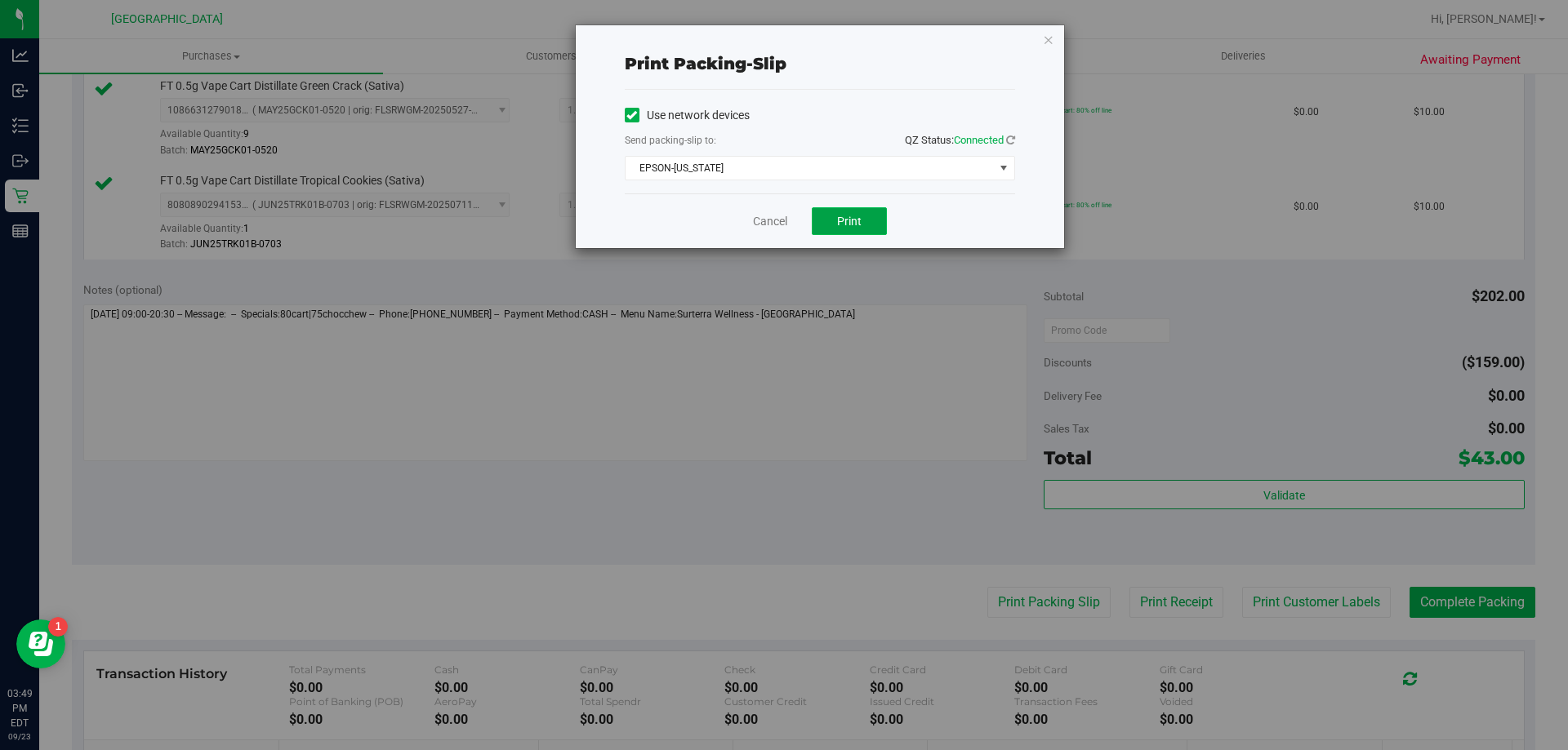
click at [855, 218] on span "Print" at bounding box center [849, 221] width 24 height 13
click at [1047, 46] on icon "button" at bounding box center [1048, 39] width 12 height 20
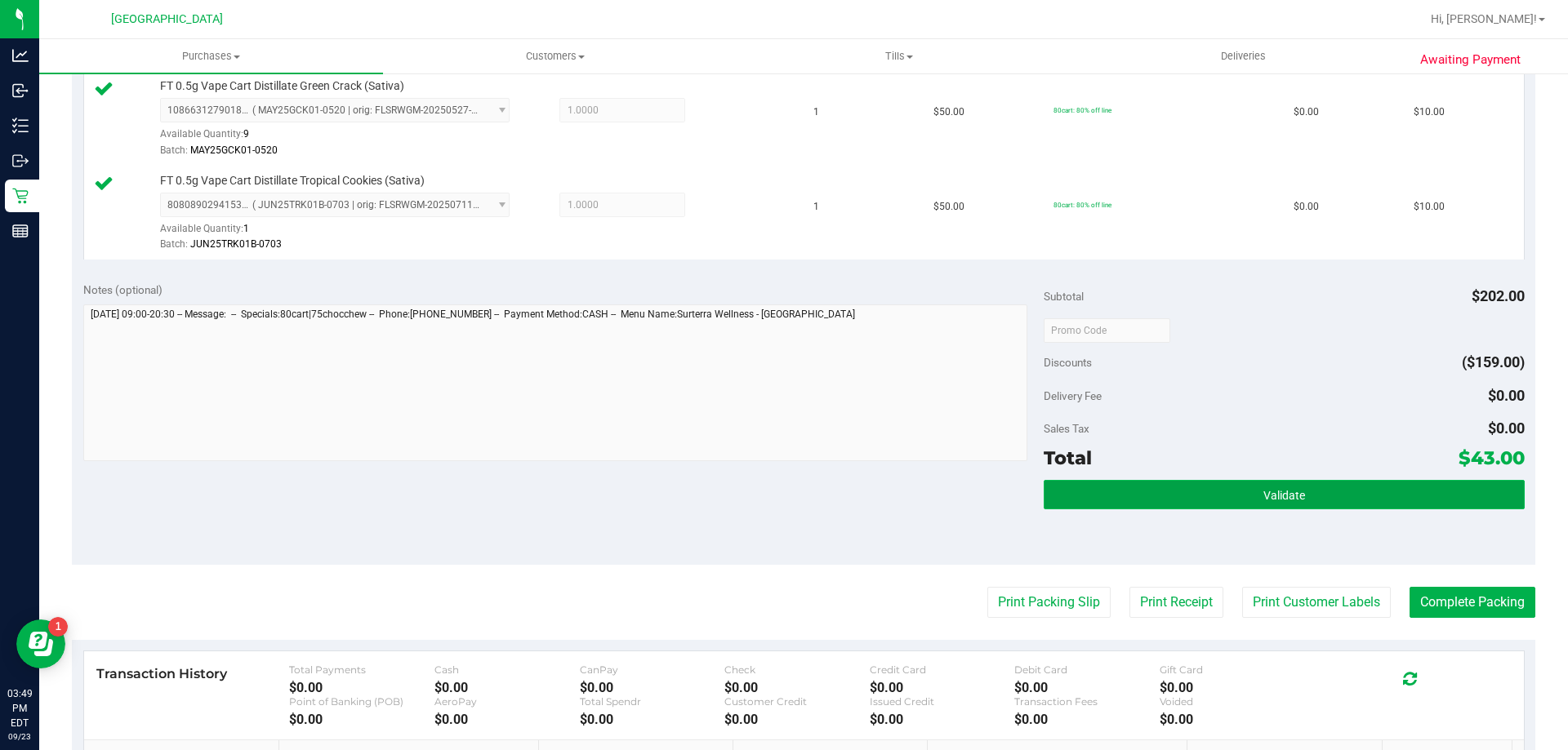
click at [1244, 481] on button "Validate" at bounding box center [1283, 494] width 480 height 29
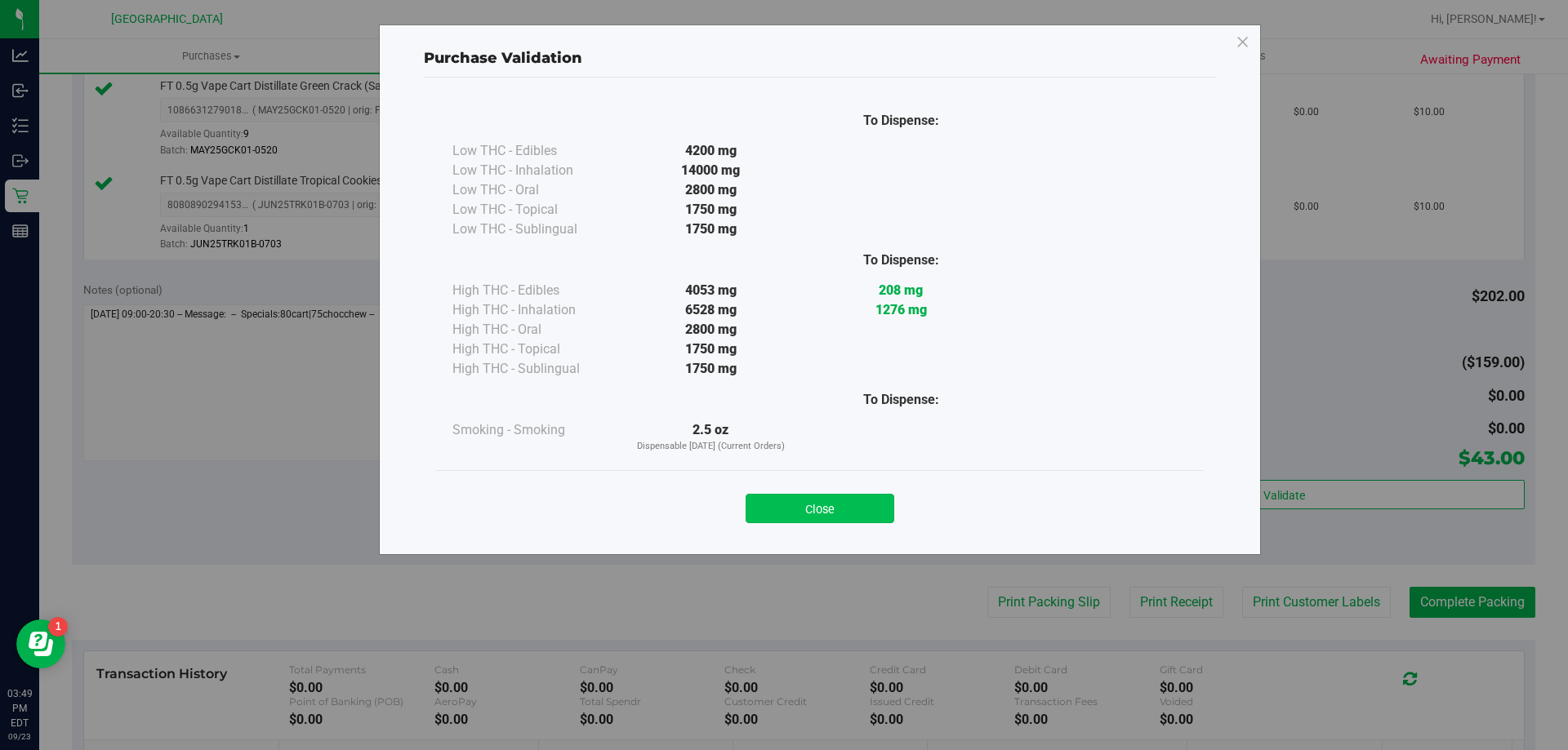
click at [837, 512] on button "Close" at bounding box center [819, 508] width 148 height 29
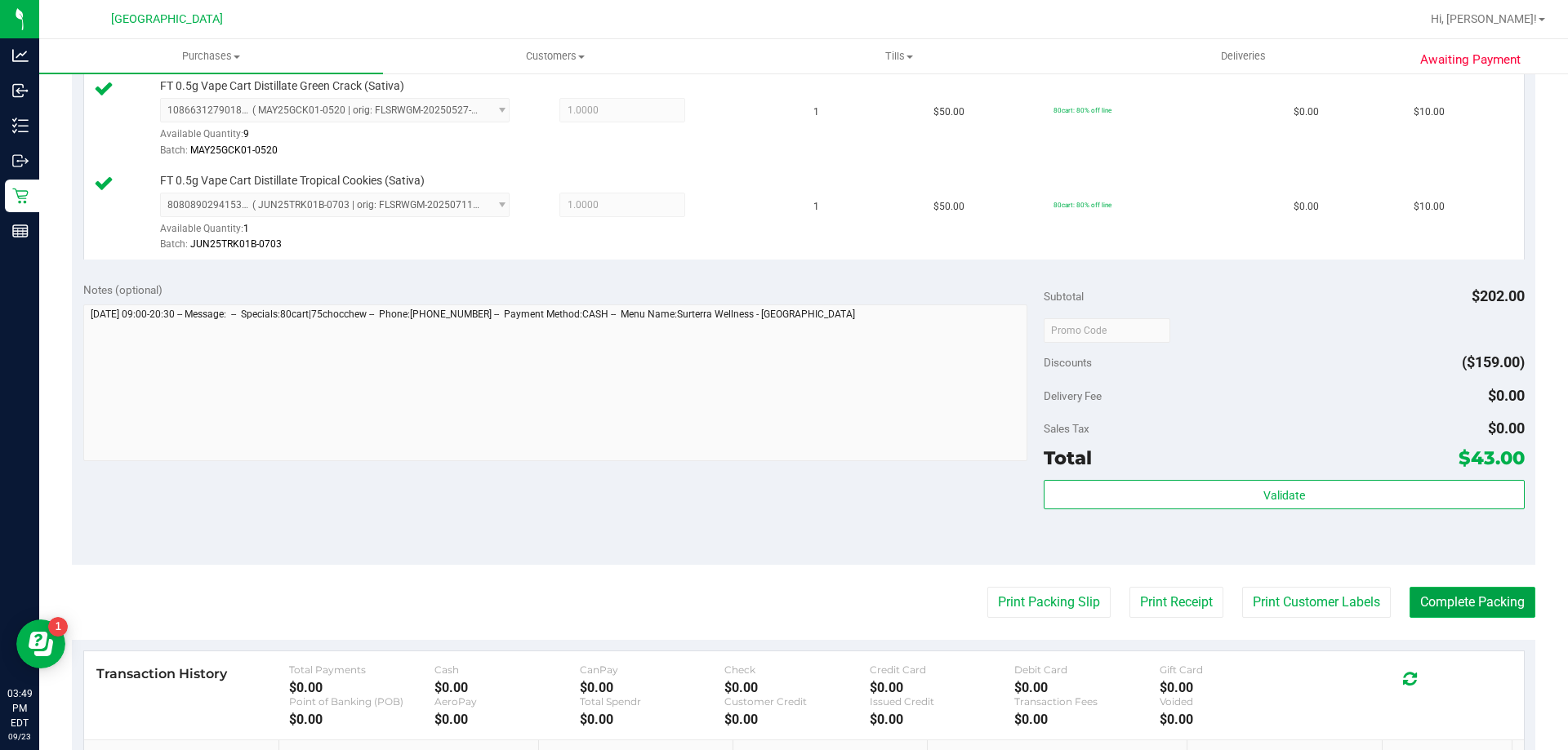
click at [1465, 599] on button "Complete Packing" at bounding box center [1471, 602] width 126 height 31
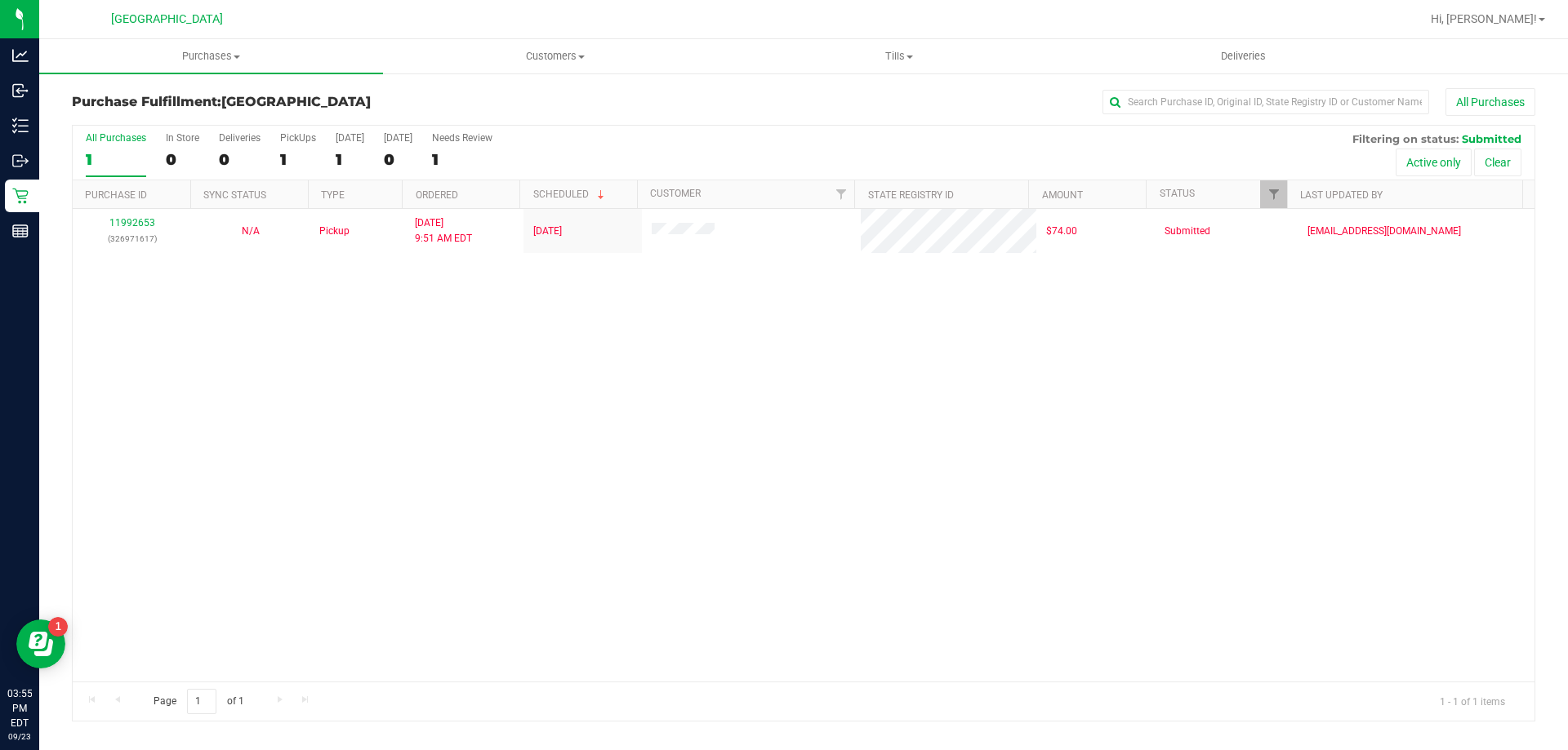
click at [566, 102] on div "All Purchases" at bounding box center [1048, 102] width 976 height 27
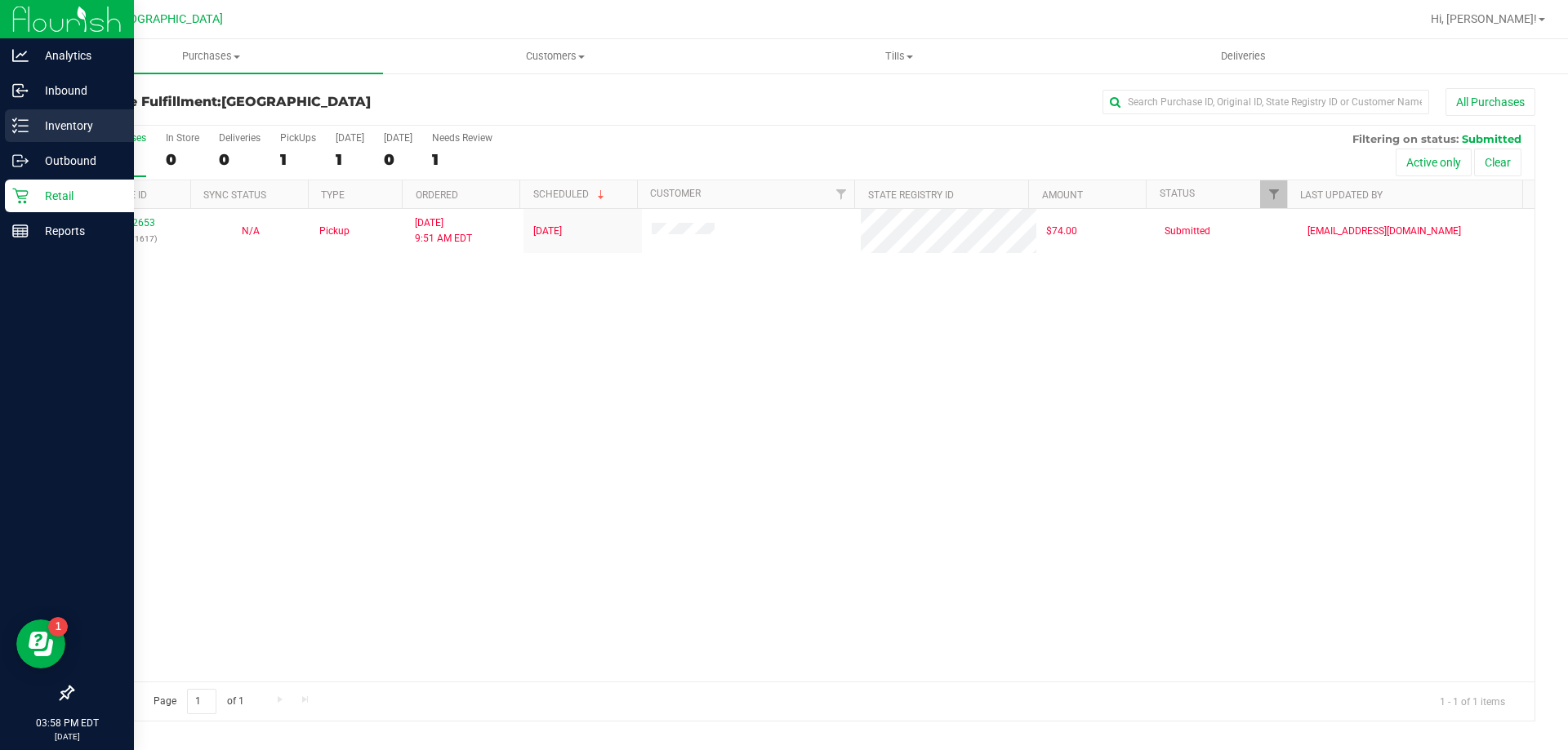
click at [42, 122] on p "Inventory" at bounding box center [77, 126] width 98 height 20
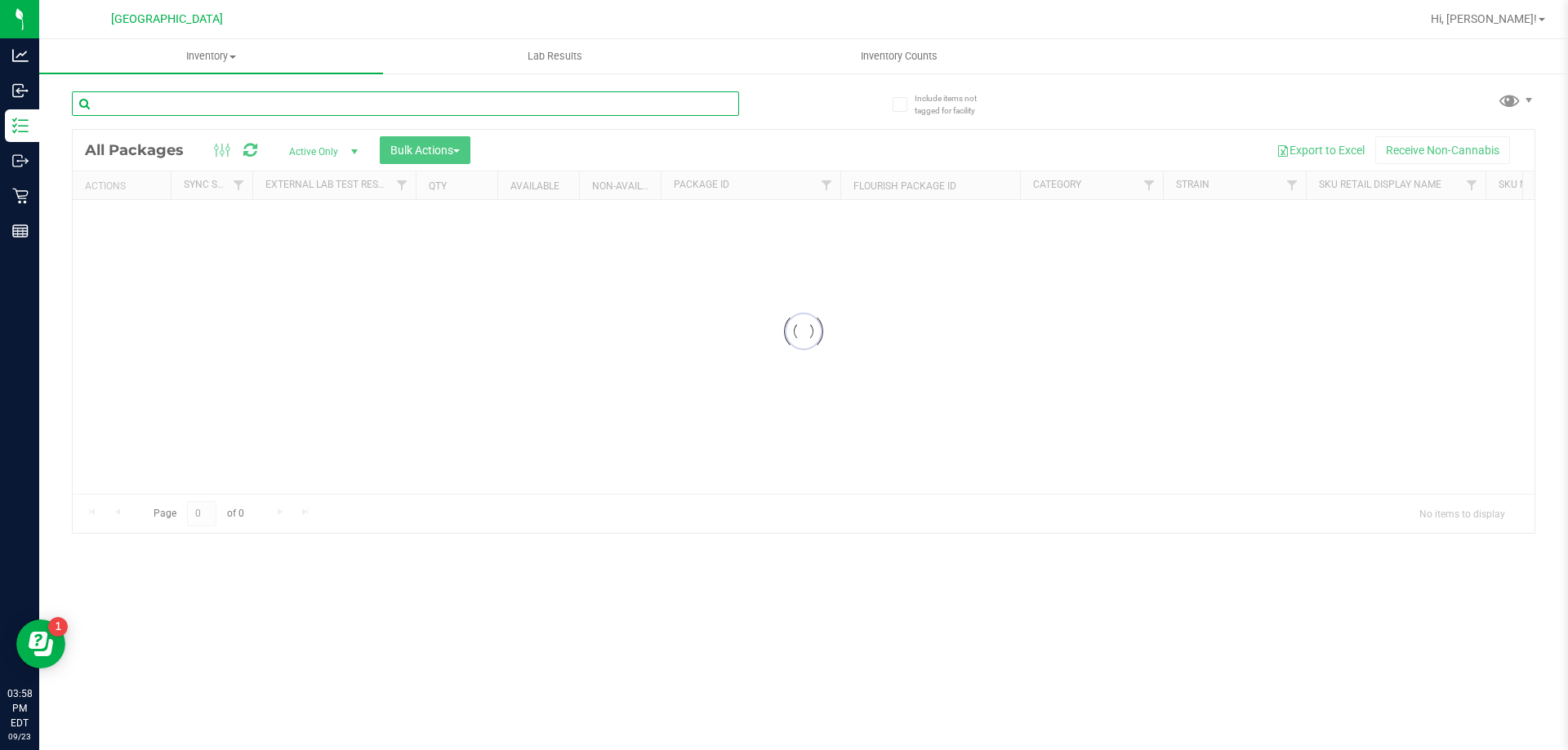
click at [435, 105] on input "text" at bounding box center [405, 103] width 667 height 24
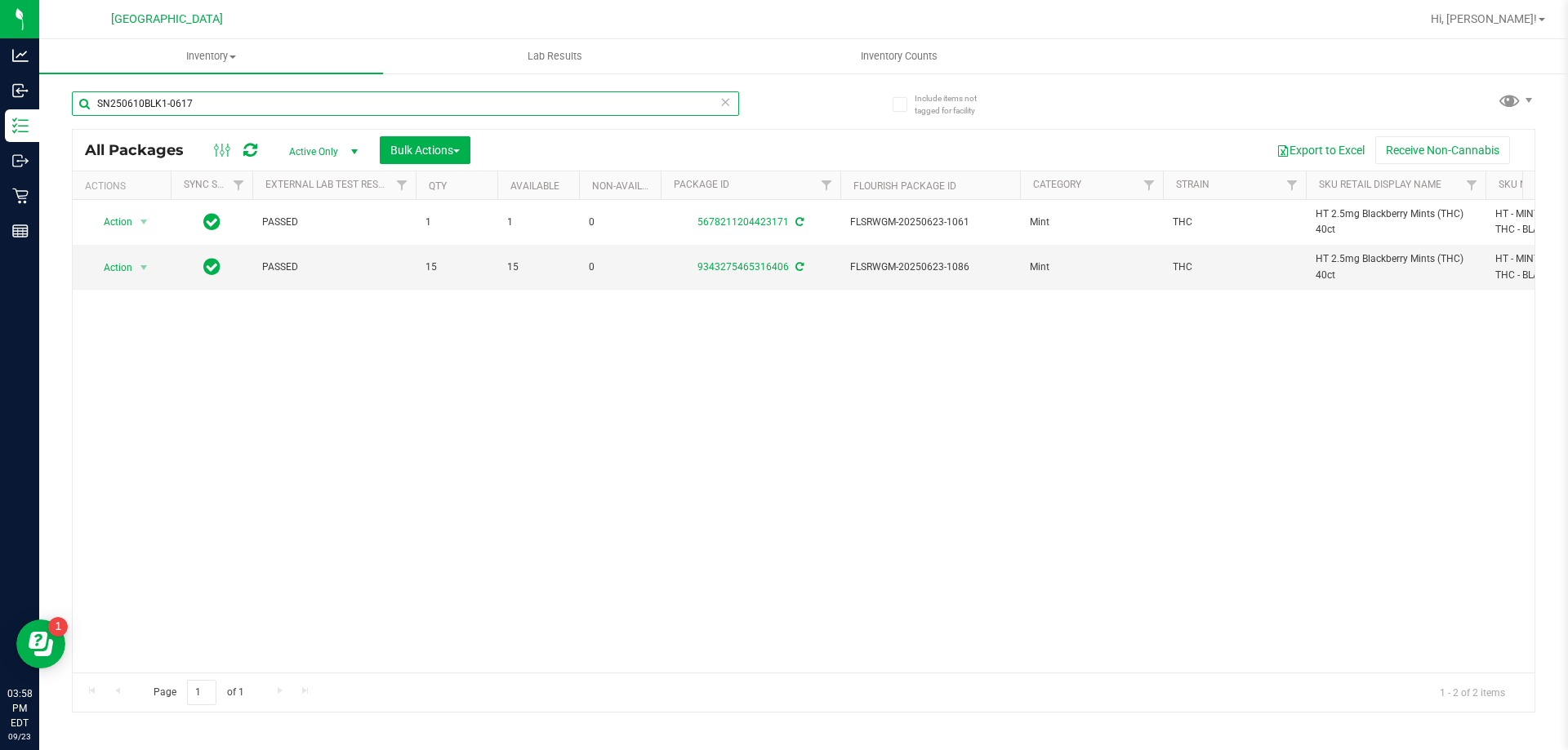
type input "SN250610BLK1-0617"
click at [726, 106] on icon at bounding box center [725, 102] width 12 height 20
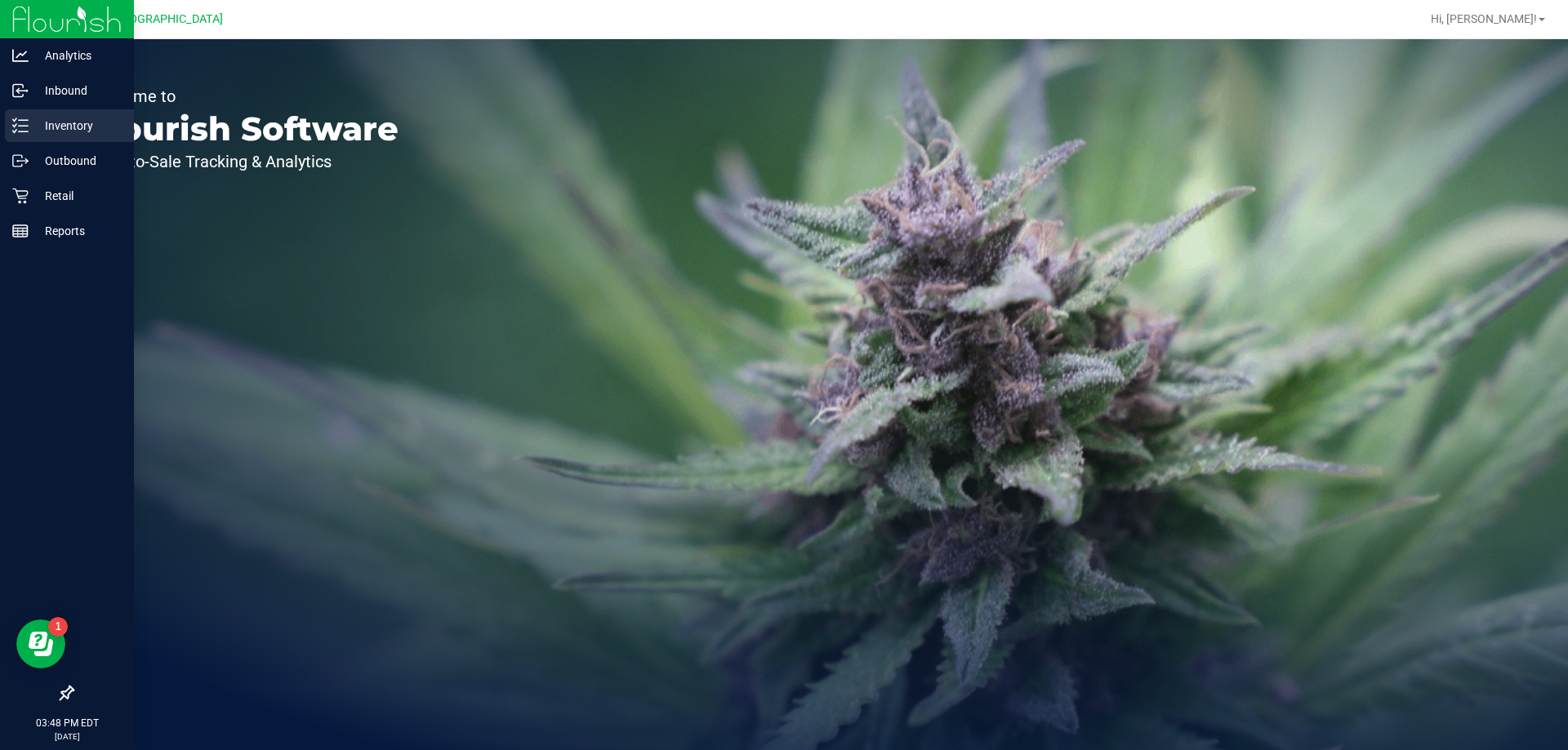
click at [62, 127] on p "Inventory" at bounding box center [77, 126] width 98 height 20
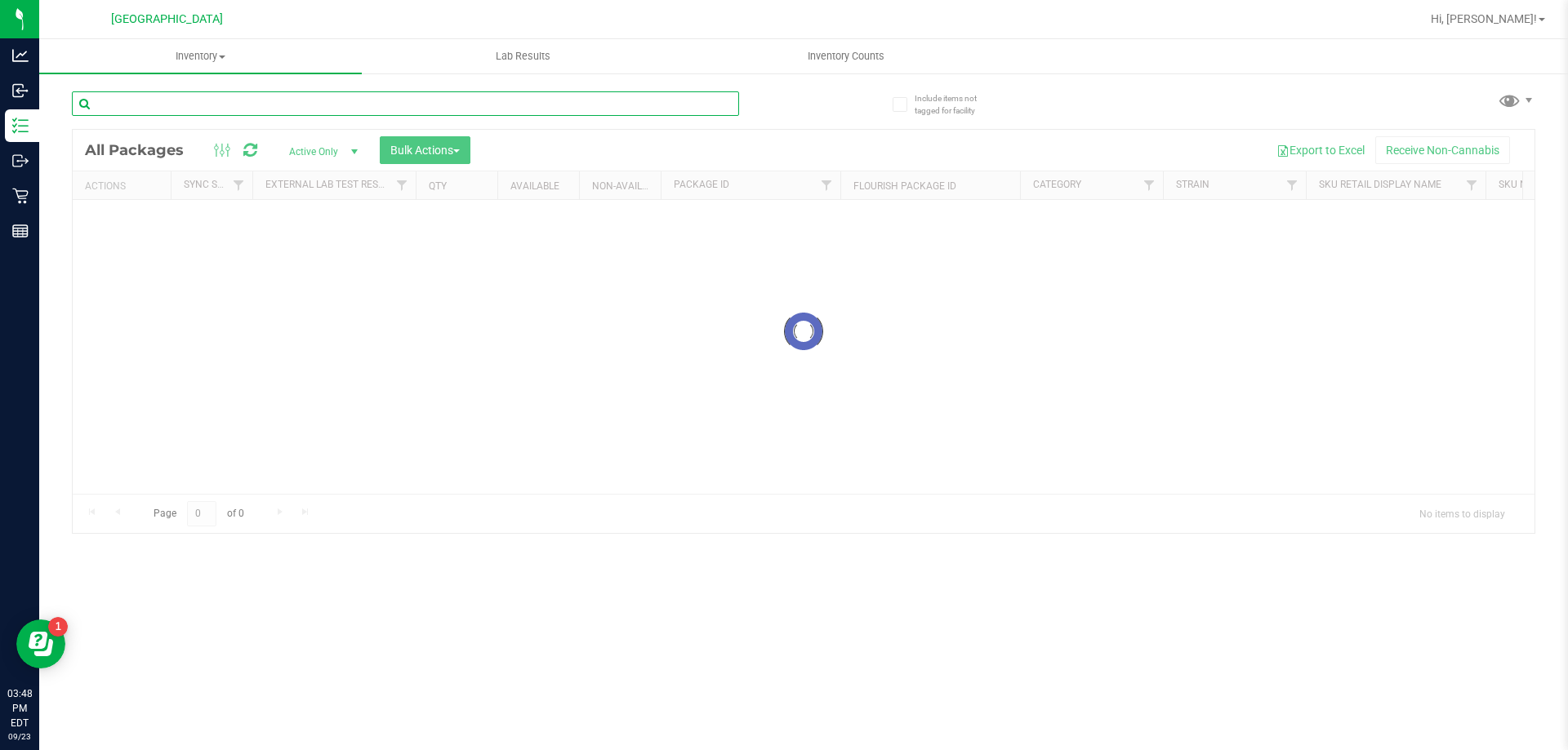
click at [172, 100] on input "text" at bounding box center [405, 103] width 667 height 24
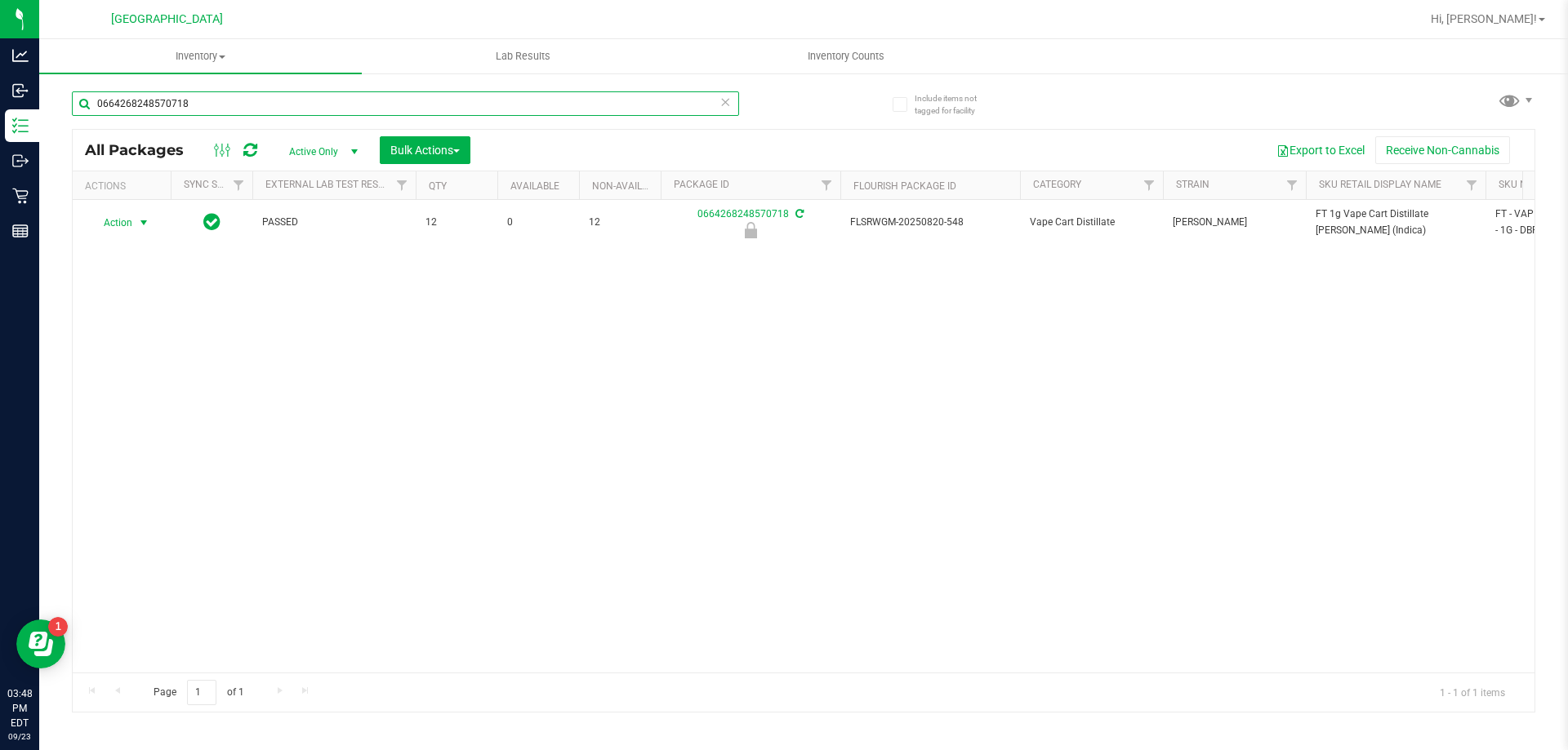
type input "0664268248570718"
click at [132, 223] on span "Action" at bounding box center [111, 222] width 44 height 22
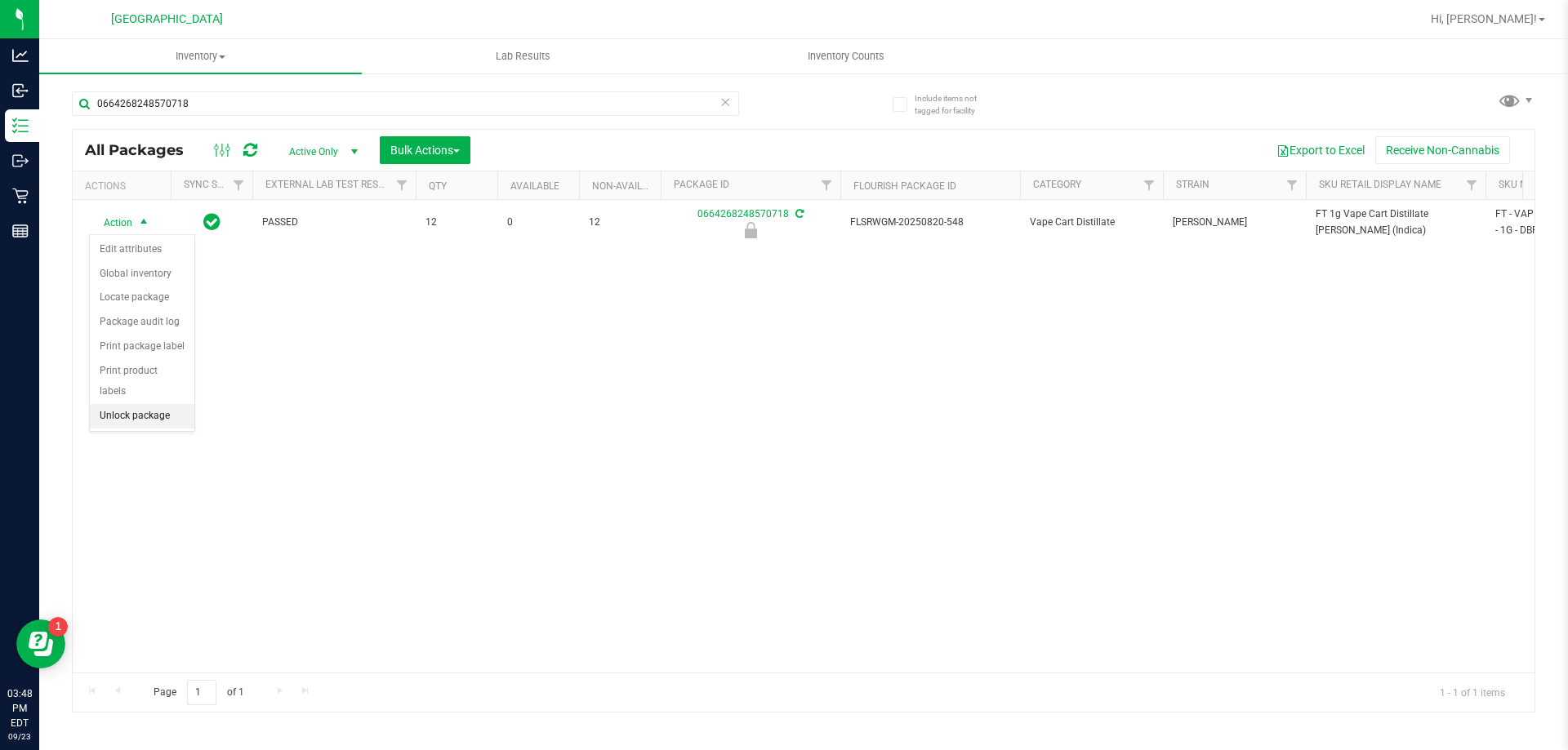
click at [155, 404] on li "Unlock package" at bounding box center [142, 415] width 105 height 24
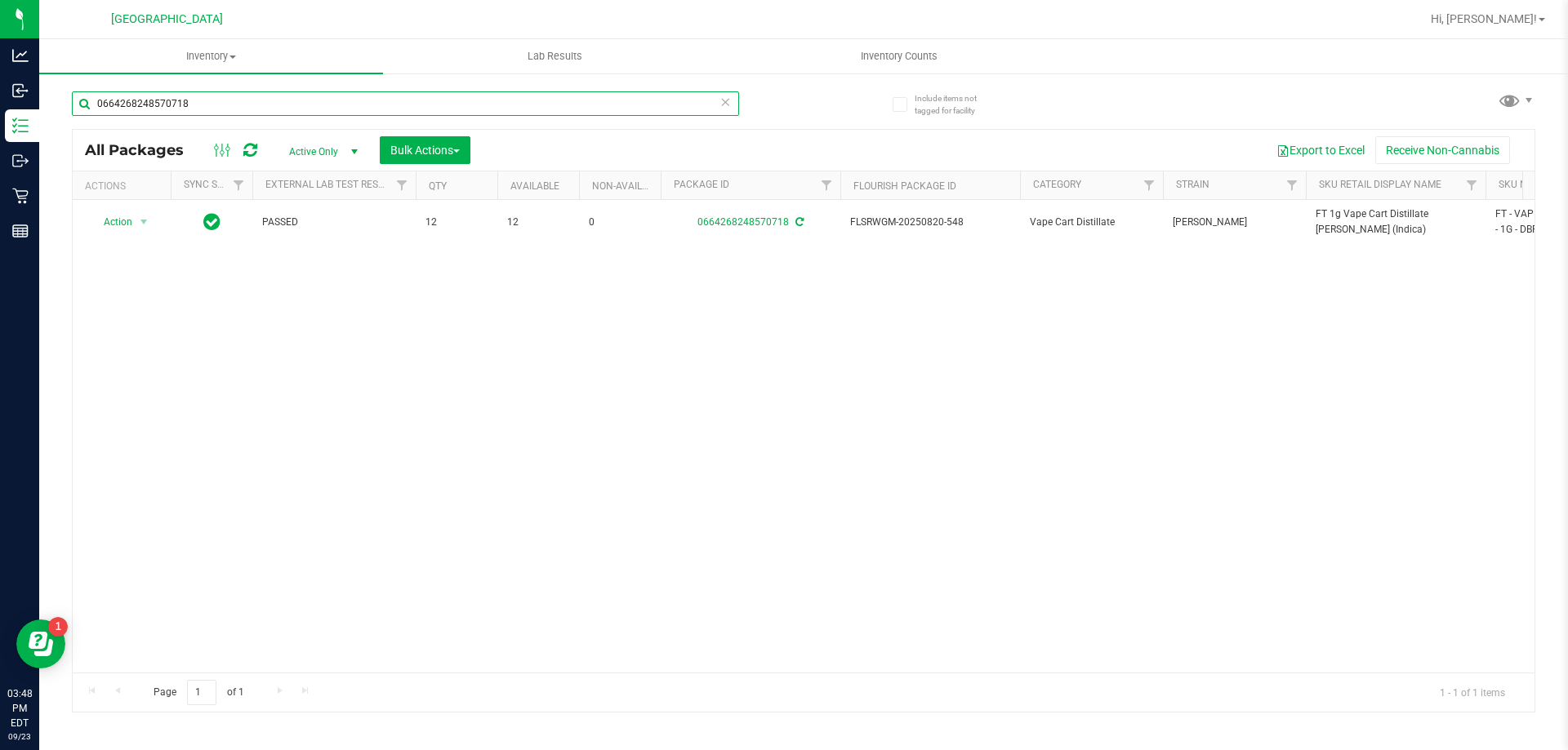
click at [197, 99] on input "0664268248570718" at bounding box center [405, 103] width 667 height 24
type input "3044368996073389"
click at [122, 221] on span "Action" at bounding box center [111, 222] width 44 height 22
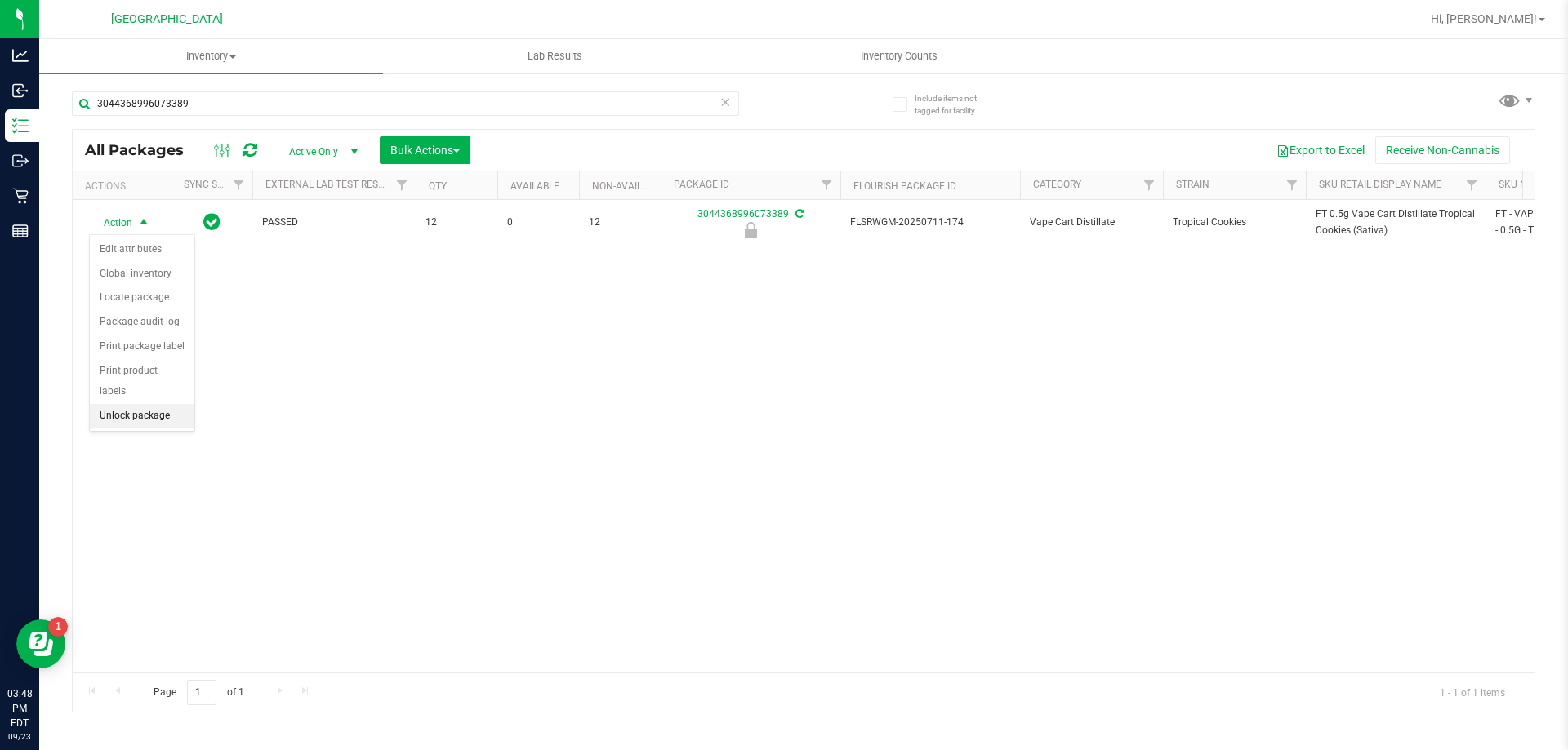
click at [168, 404] on li "Unlock package" at bounding box center [142, 415] width 105 height 24
